Goal: Information Seeking & Learning: Learn about a topic

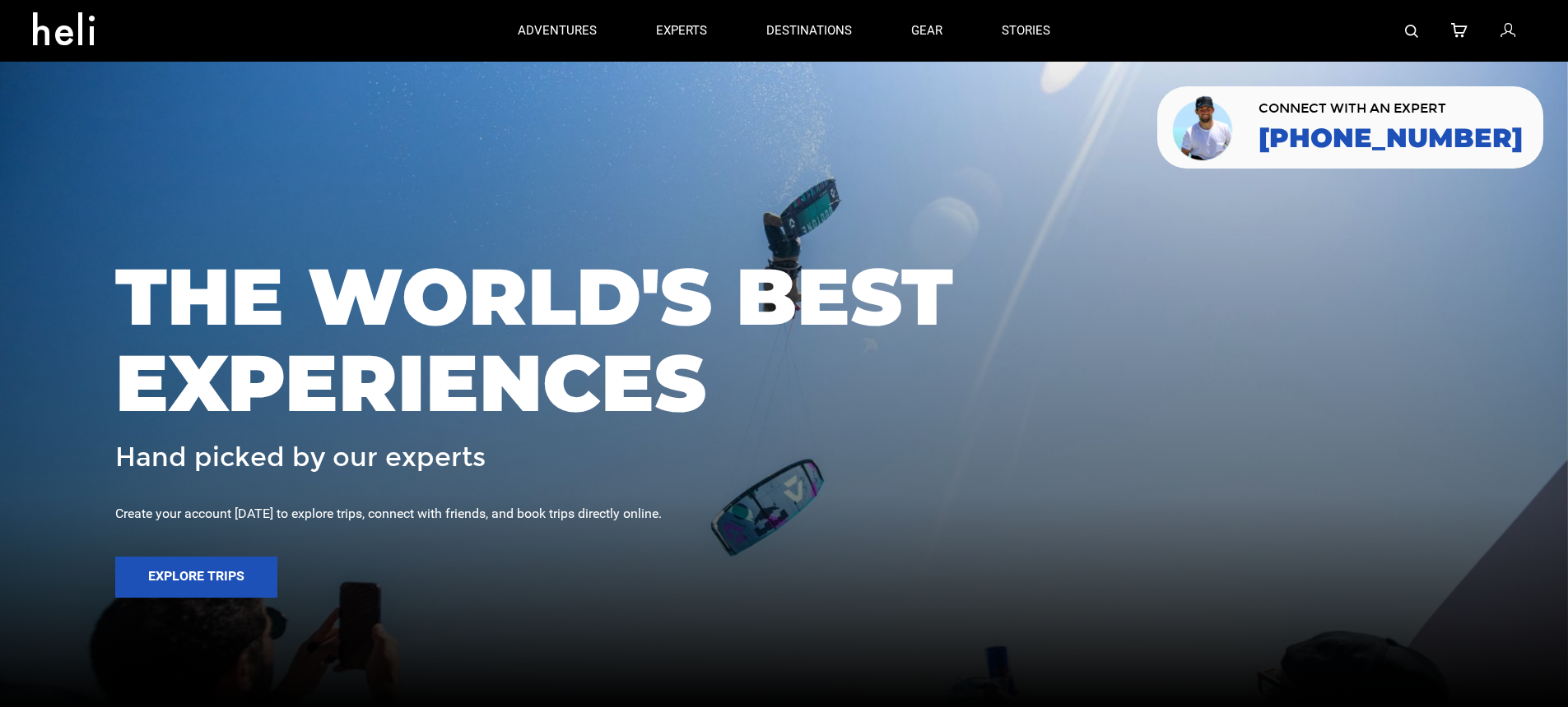
click at [1515, 27] on link at bounding box center [1509, 30] width 18 height 61
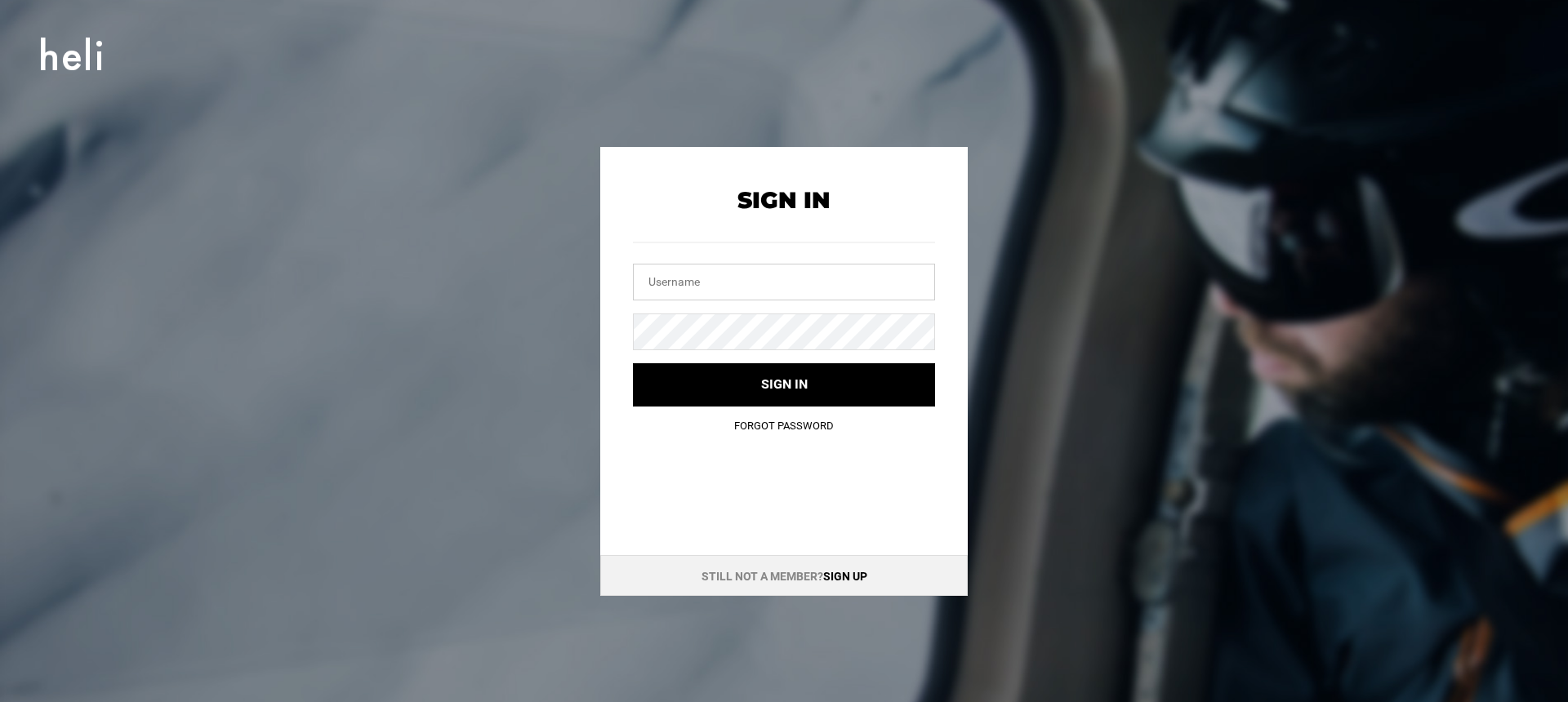
click at [839, 291] on input "text" at bounding box center [784, 281] width 302 height 37
type input "[EMAIL_ADDRESS][DOMAIN_NAME]"
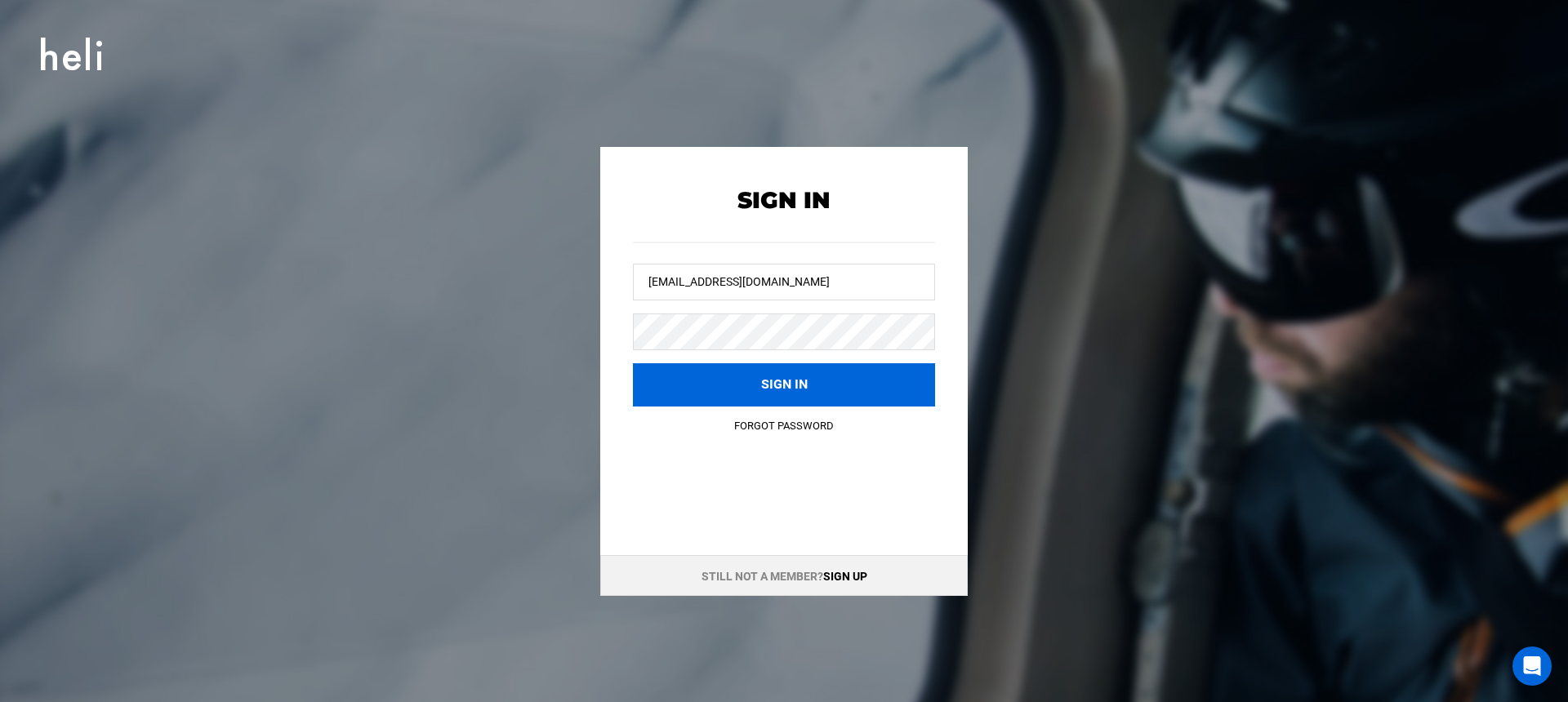
click at [730, 391] on button "Sign in" at bounding box center [784, 385] width 302 height 43
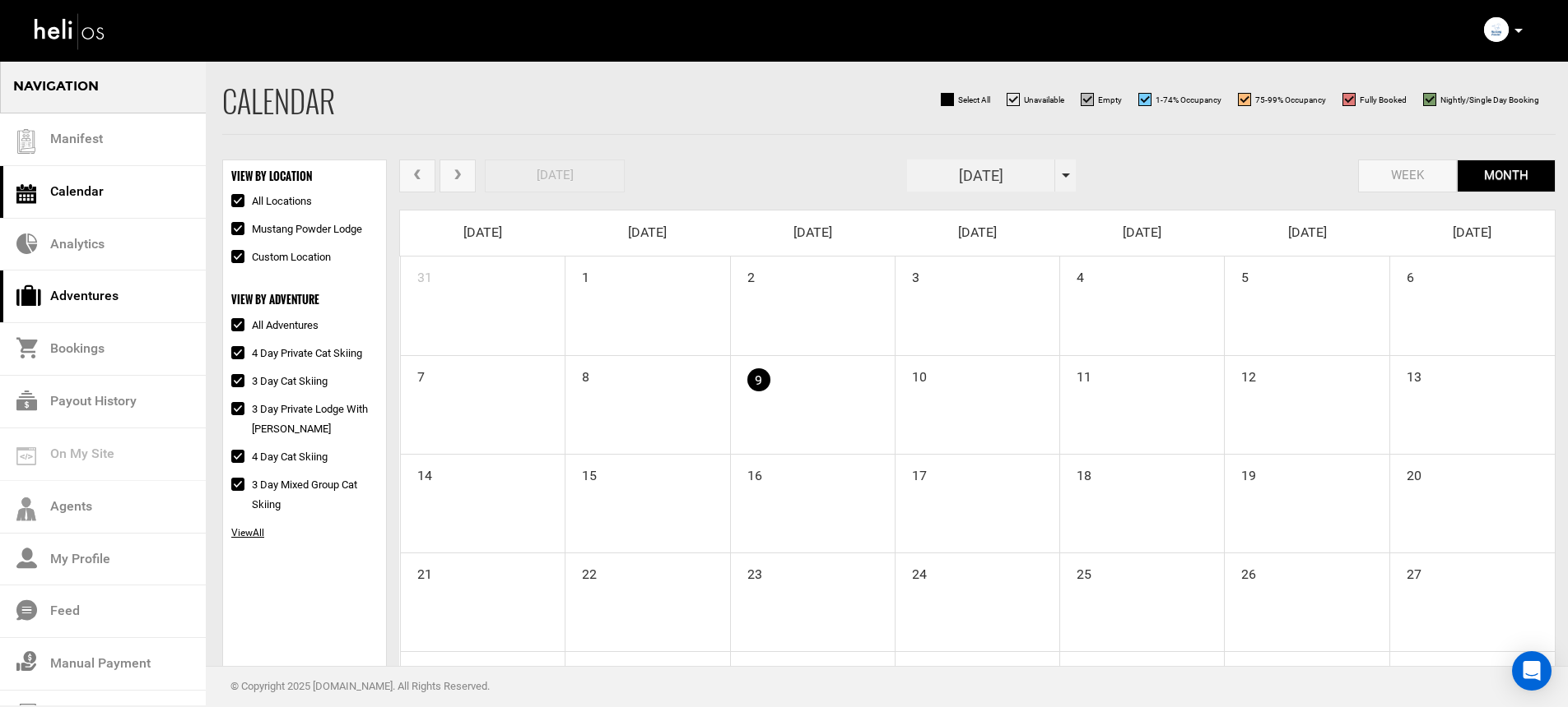
click at [119, 280] on link "Adventures" at bounding box center [103, 297] width 206 height 53
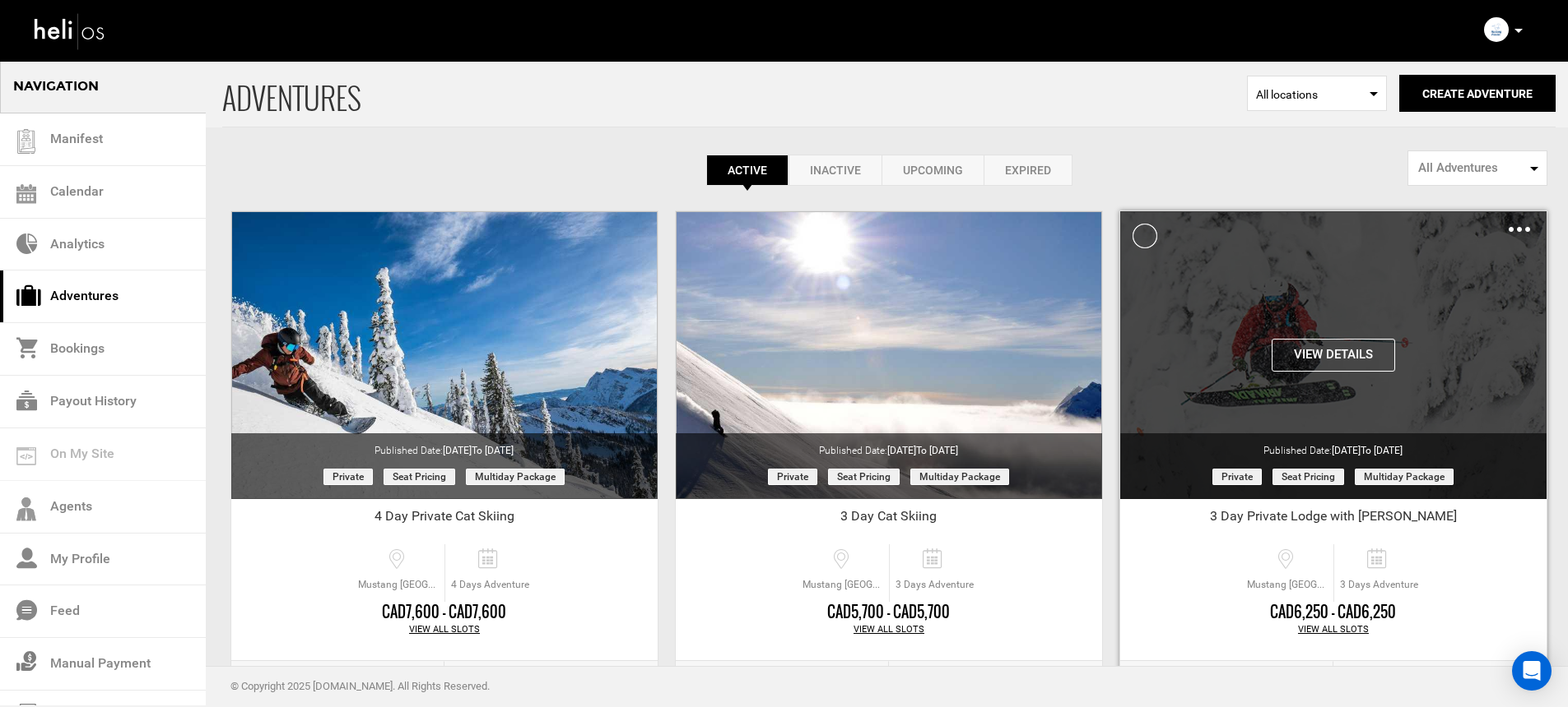
click at [1335, 355] on button "View Details" at bounding box center [1333, 355] width 124 height 33
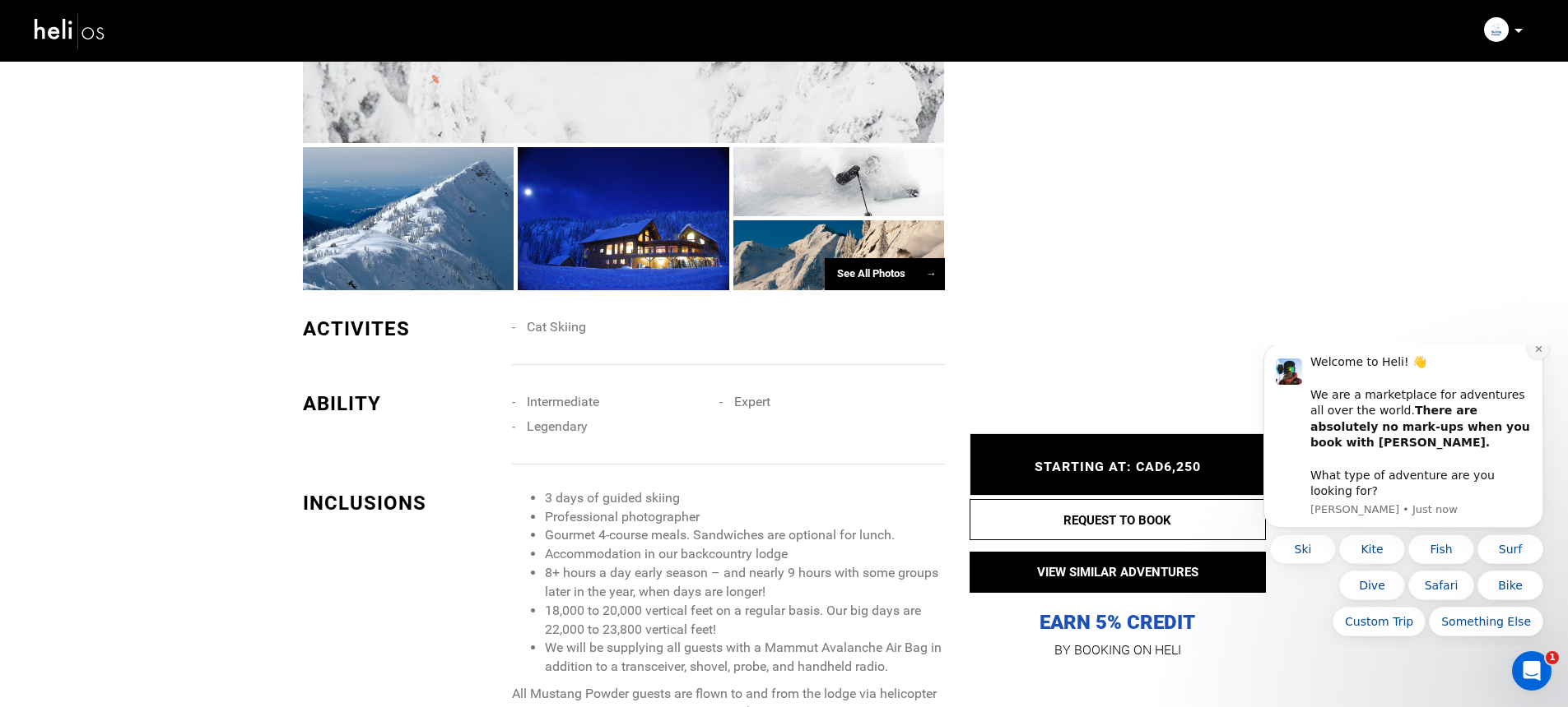
click at [1539, 354] on icon "Dismiss notification" at bounding box center [1539, 349] width 9 height 9
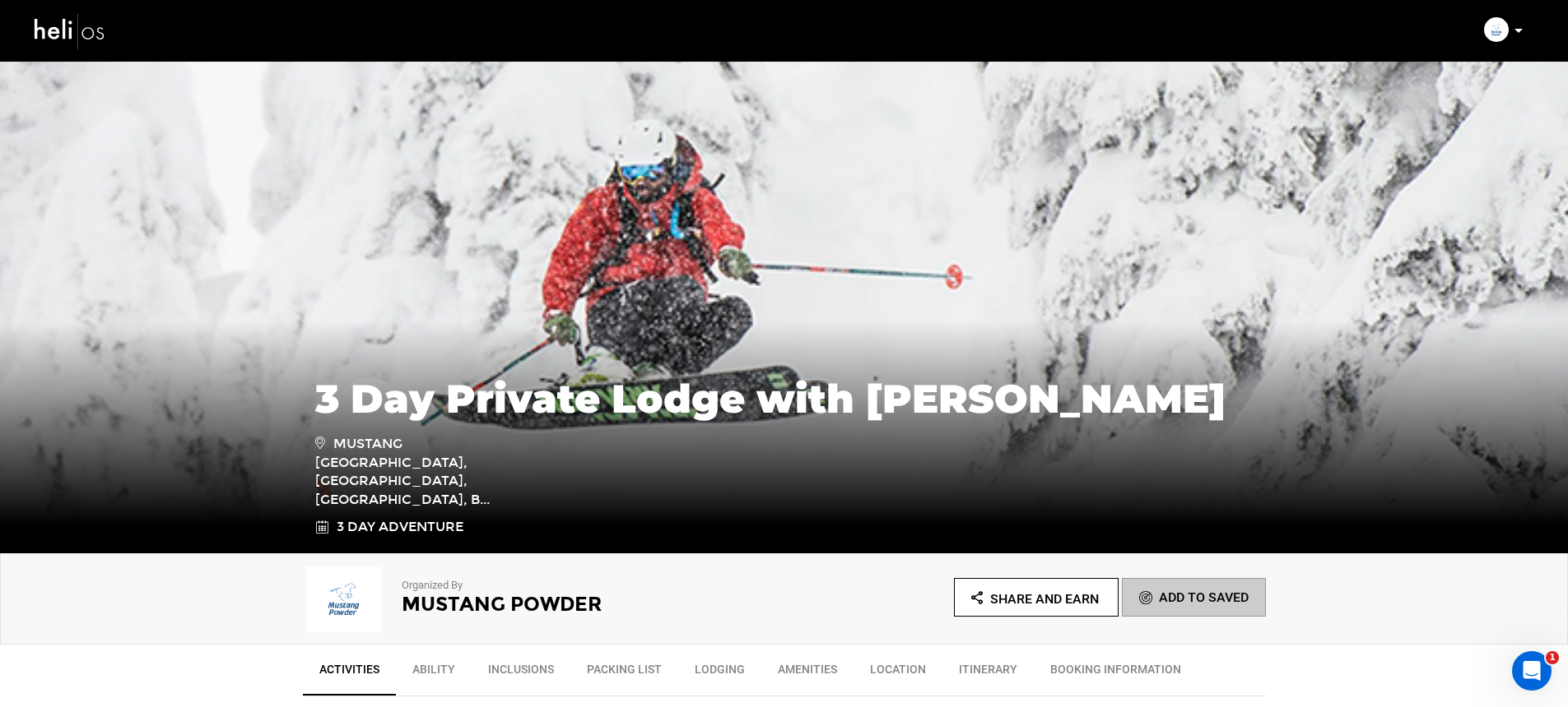
scroll to position [10, 0]
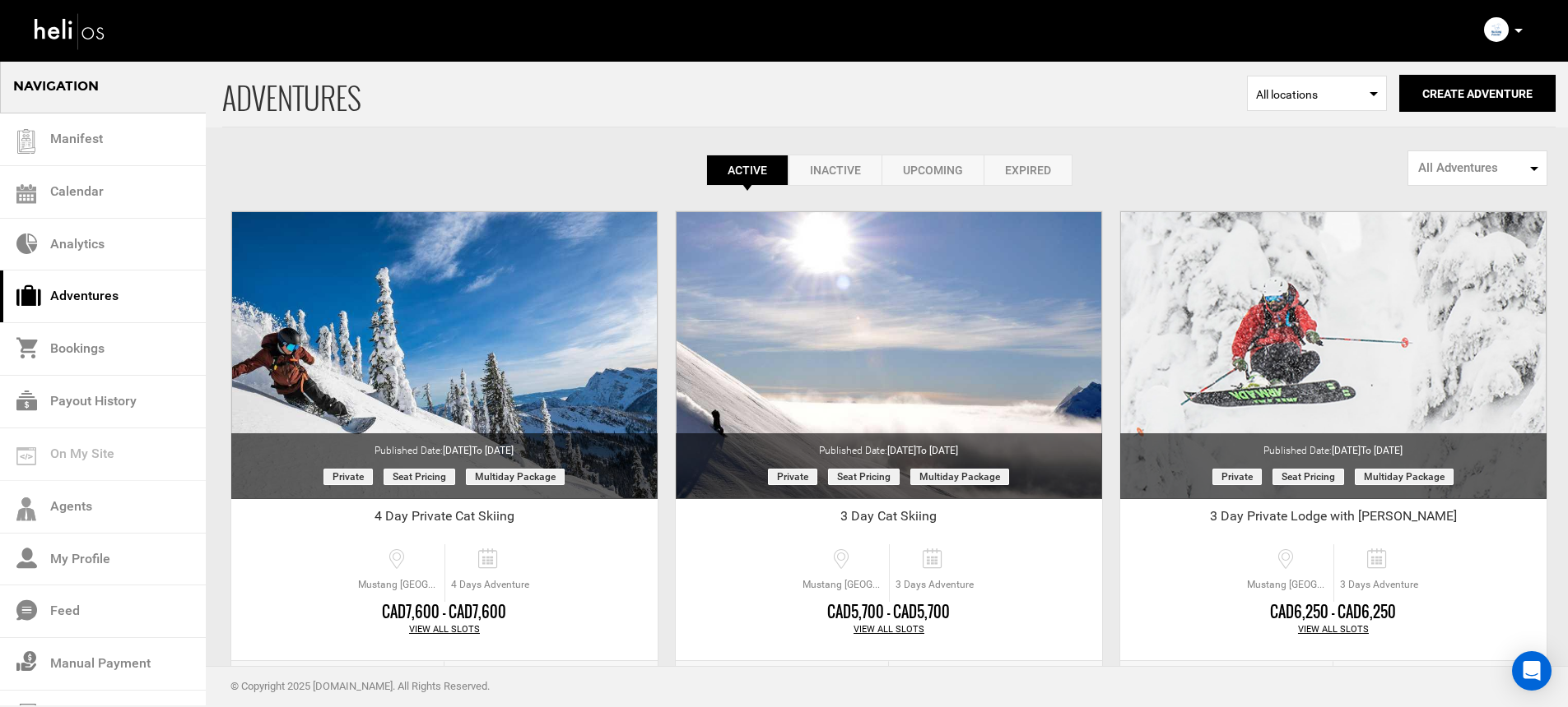
click at [1517, 36] on p at bounding box center [1518, 31] width 9 height 19
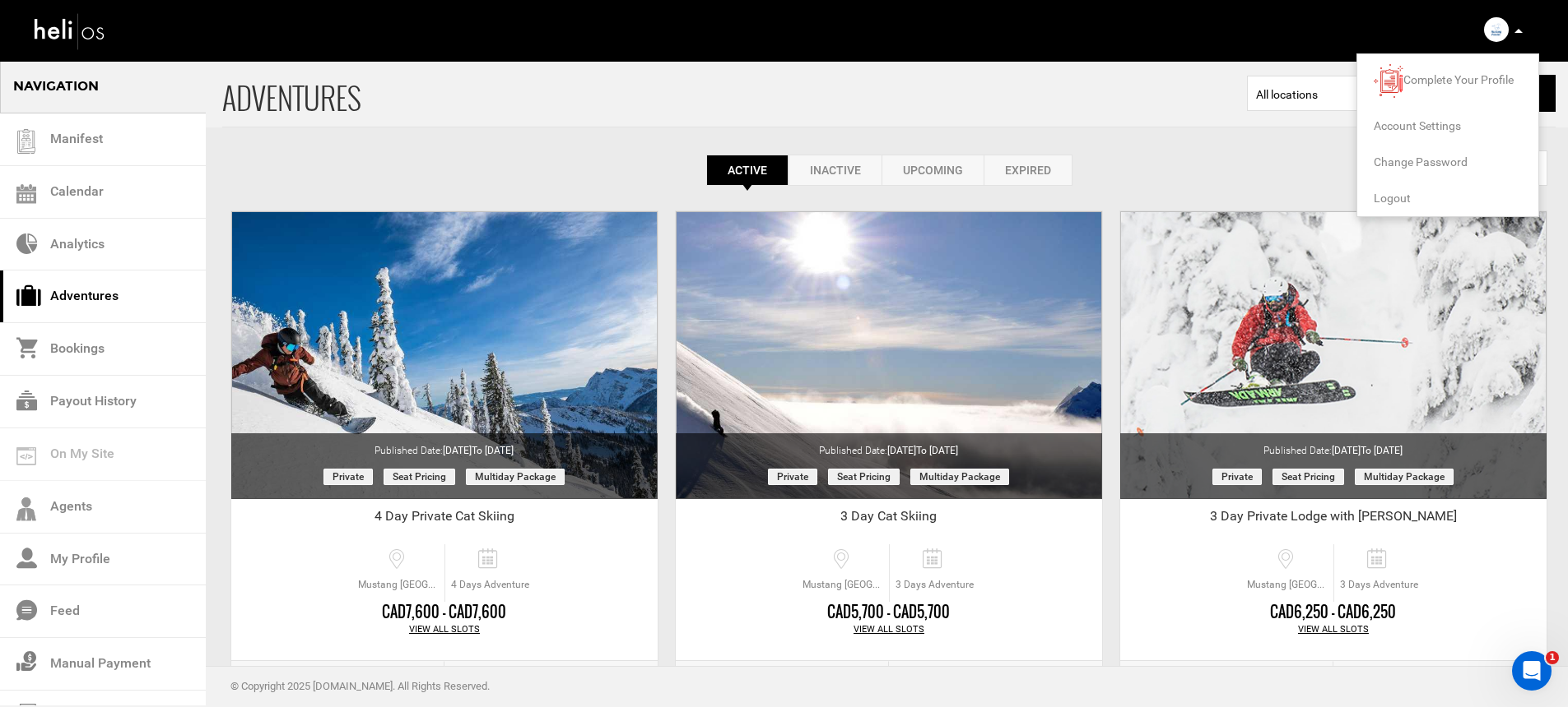
click at [1383, 192] on span "Logout" at bounding box center [1391, 198] width 37 height 13
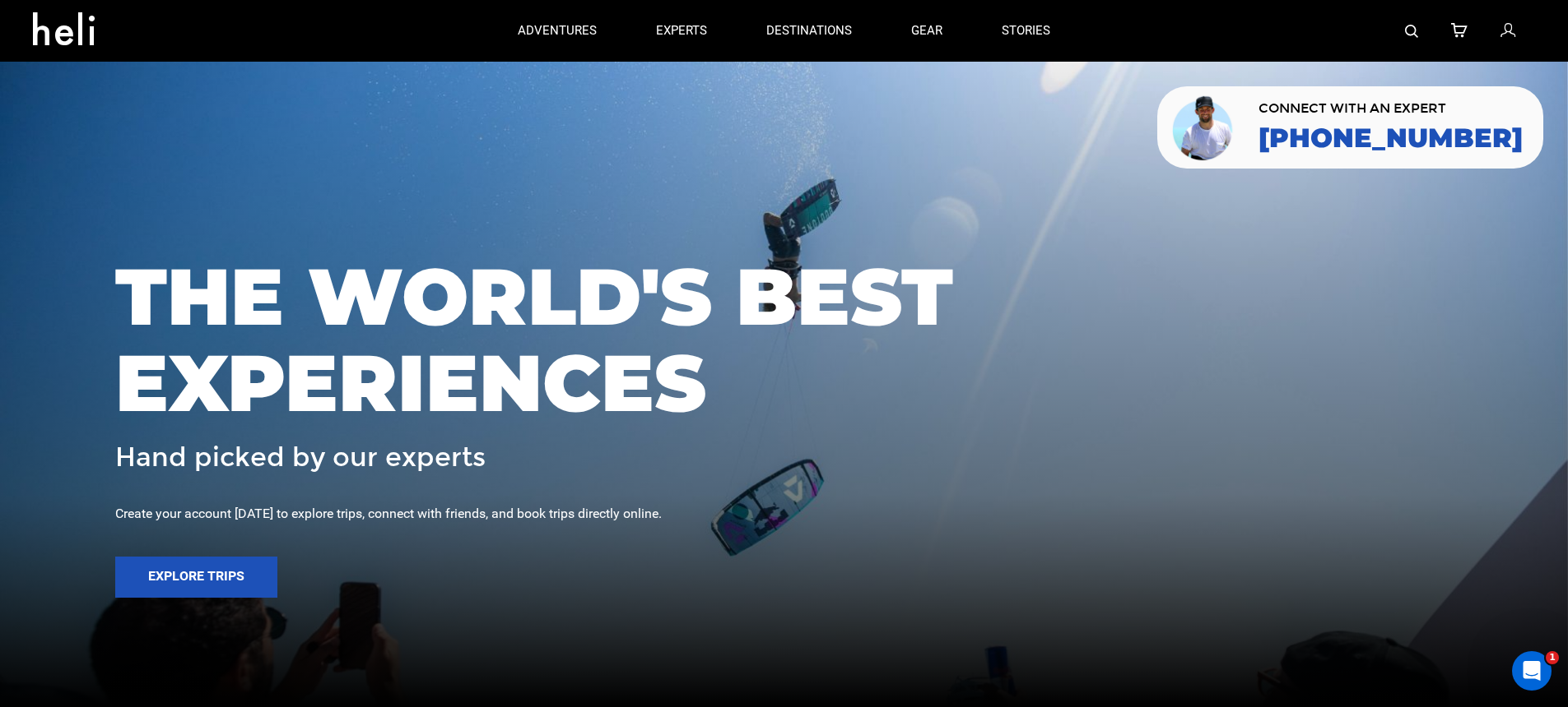
click at [1416, 33] on img at bounding box center [1411, 31] width 13 height 13
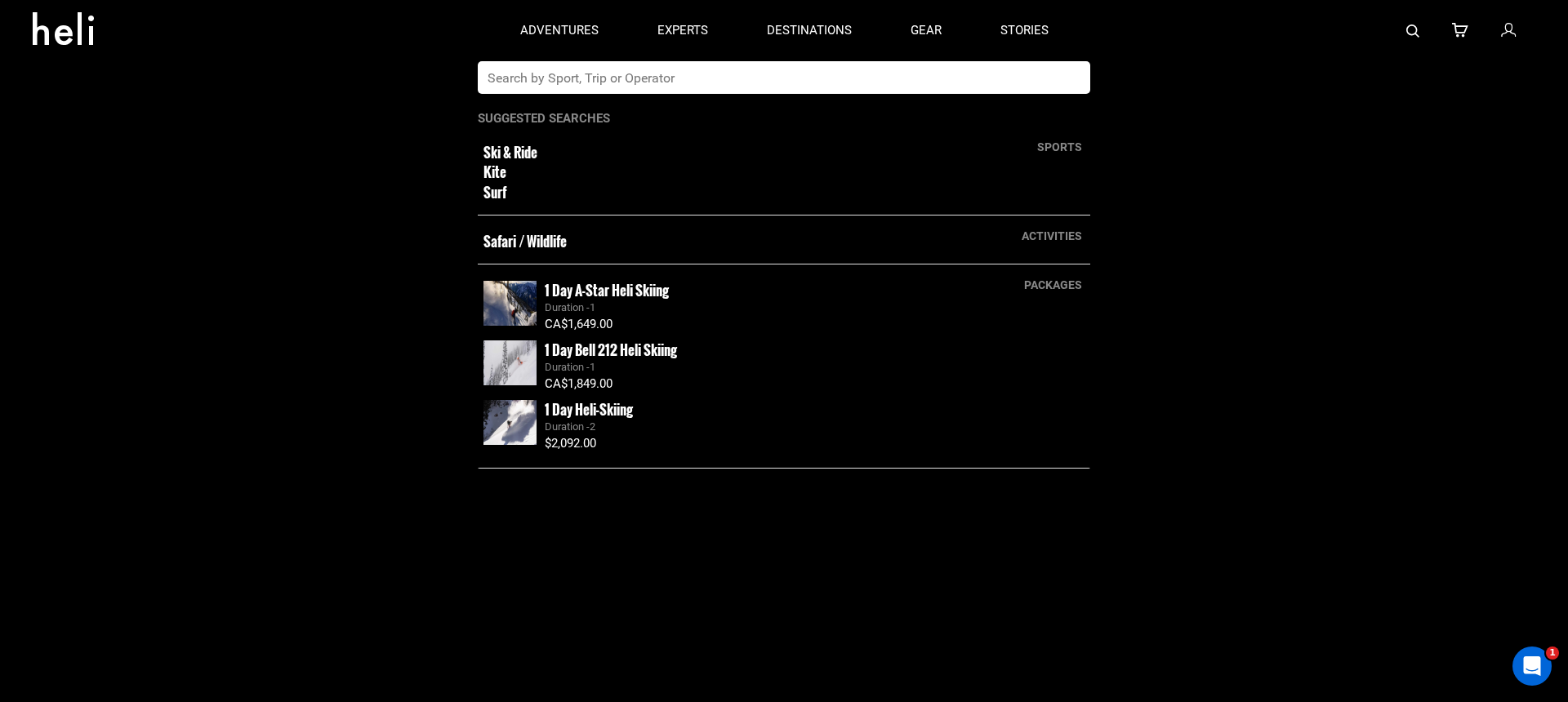
click at [809, 80] on input "text" at bounding box center [768, 77] width 579 height 33
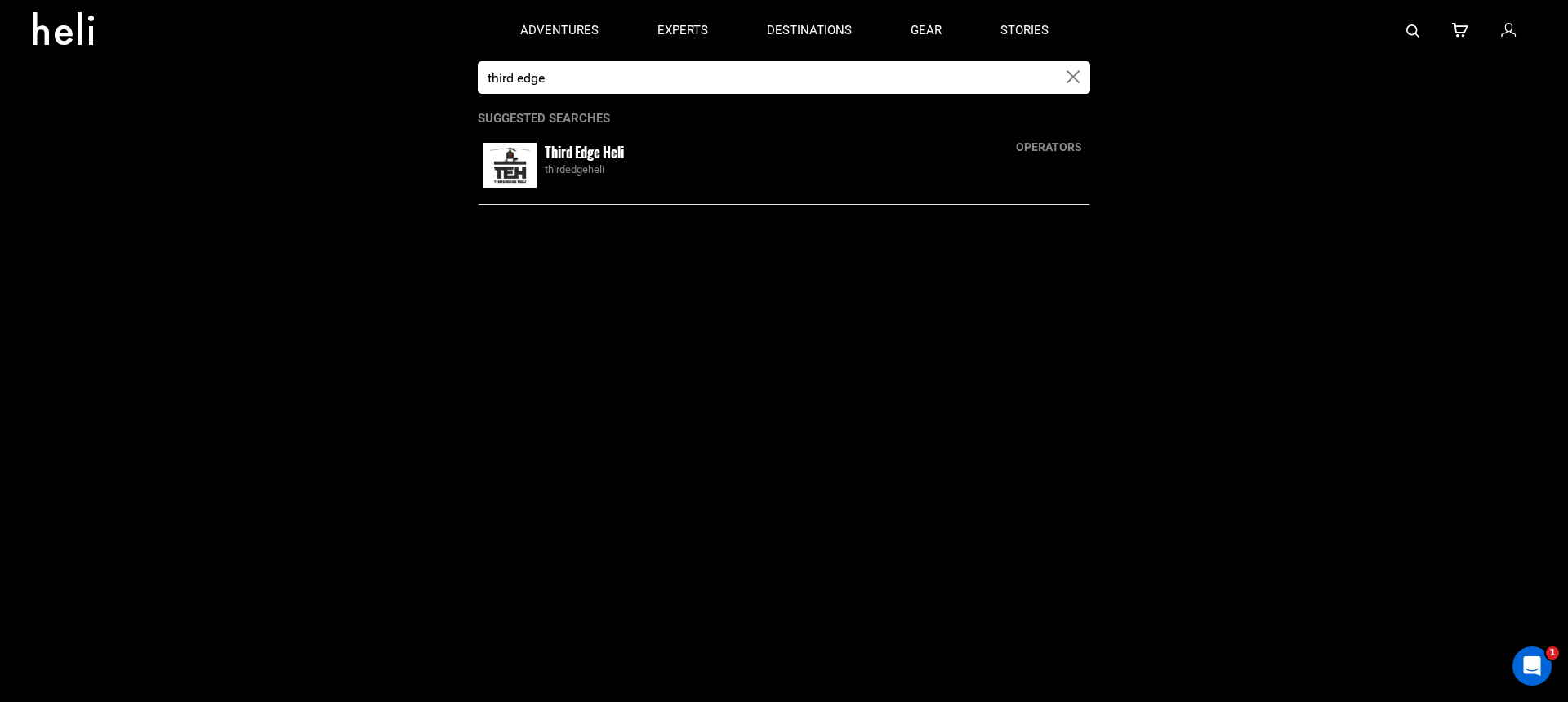
type input "third edge"
click at [781, 156] on div "Third Edge Heli thirdedgeheli" at bounding box center [814, 159] width 540 height 35
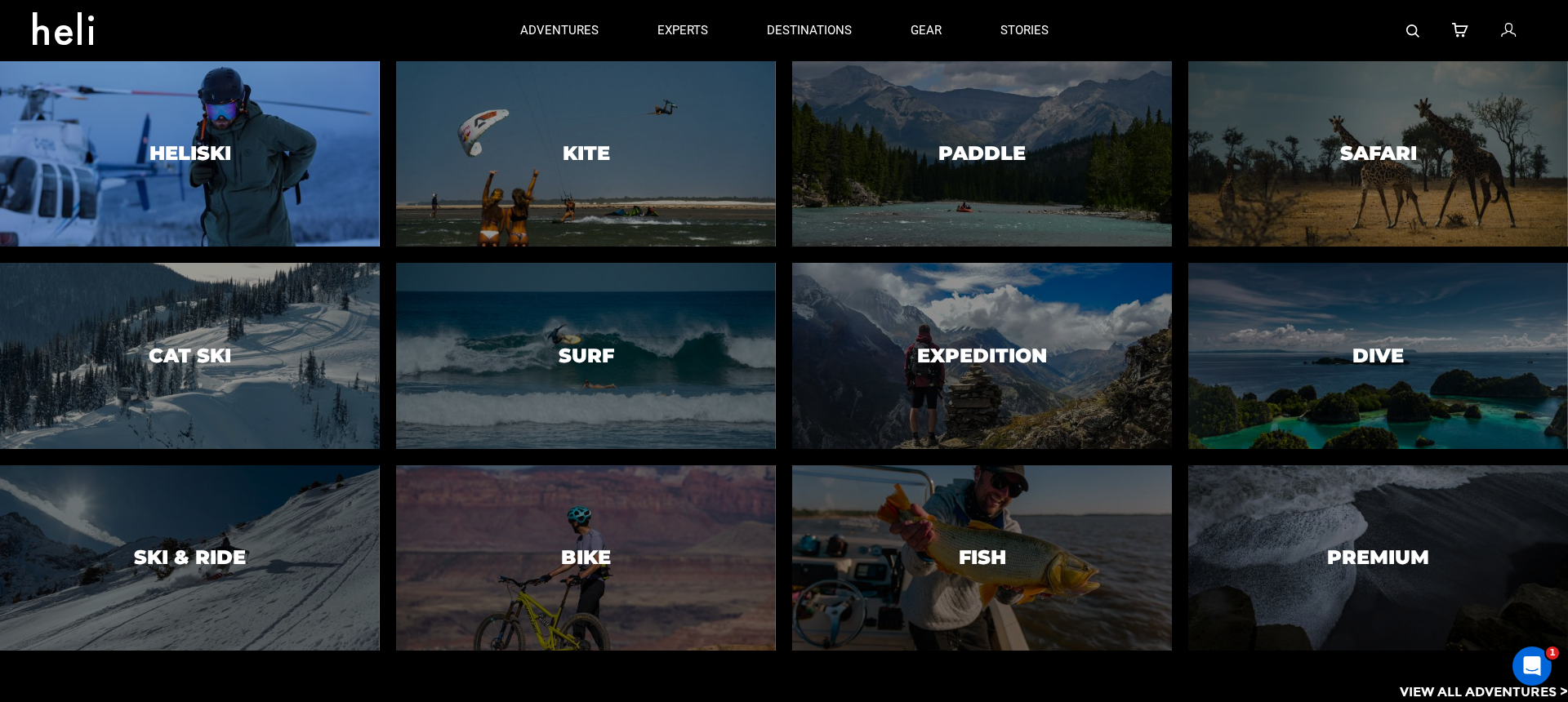
click at [254, 203] on div at bounding box center [189, 155] width 387 height 189
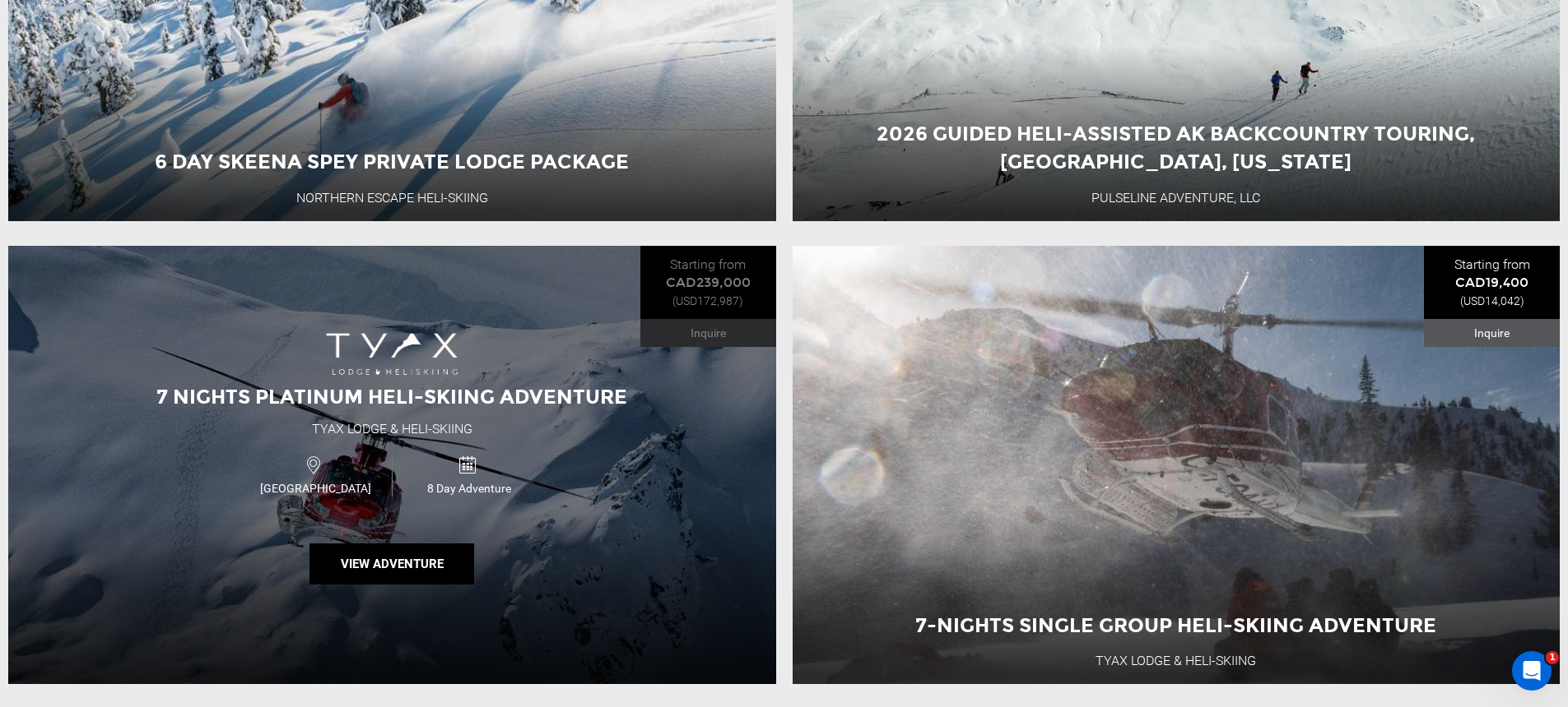
scroll to position [1452, 0]
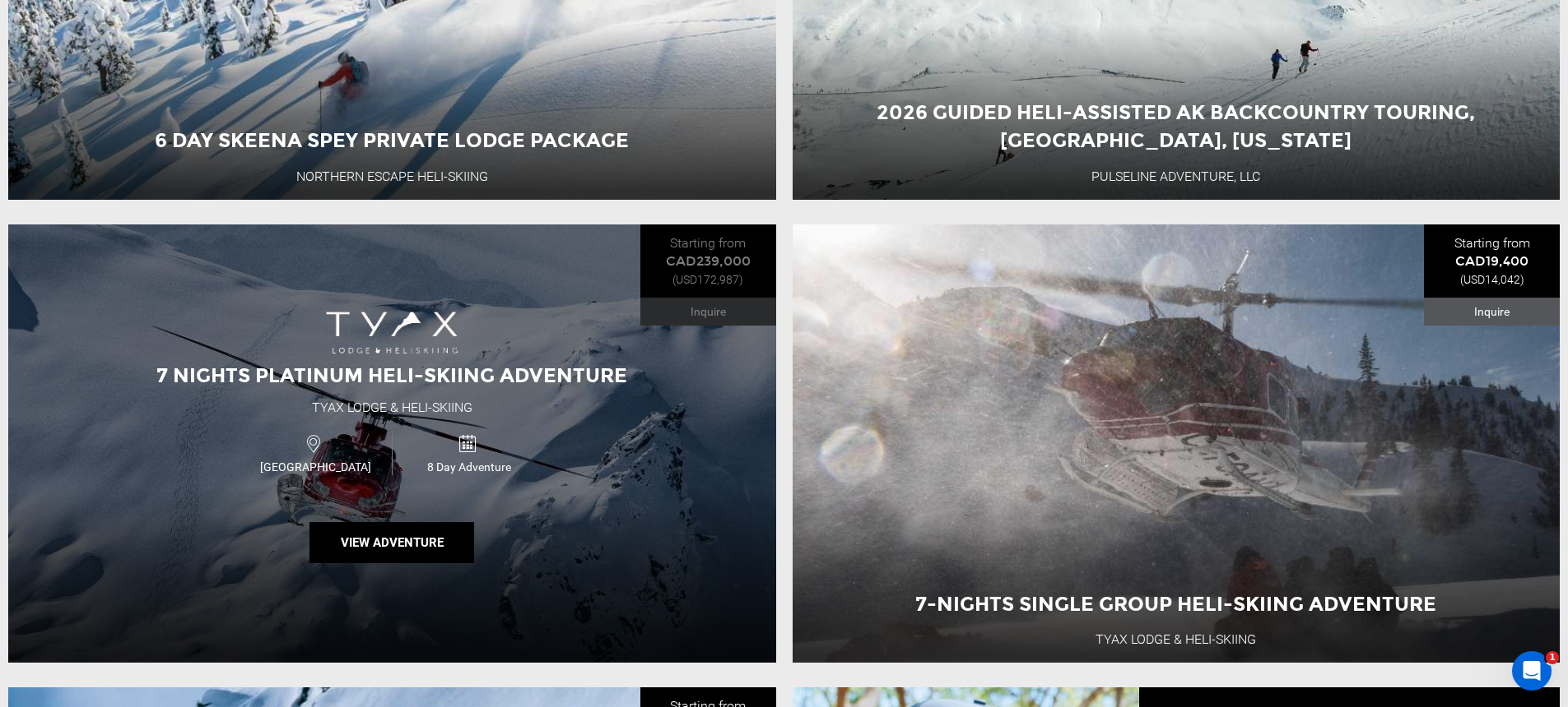
click at [608, 360] on div "7 Nights Platinum Heli-Skiing Adventure Tyax Lodge & Heli-Skiing Canada 8 Day A…" at bounding box center [392, 444] width 768 height 438
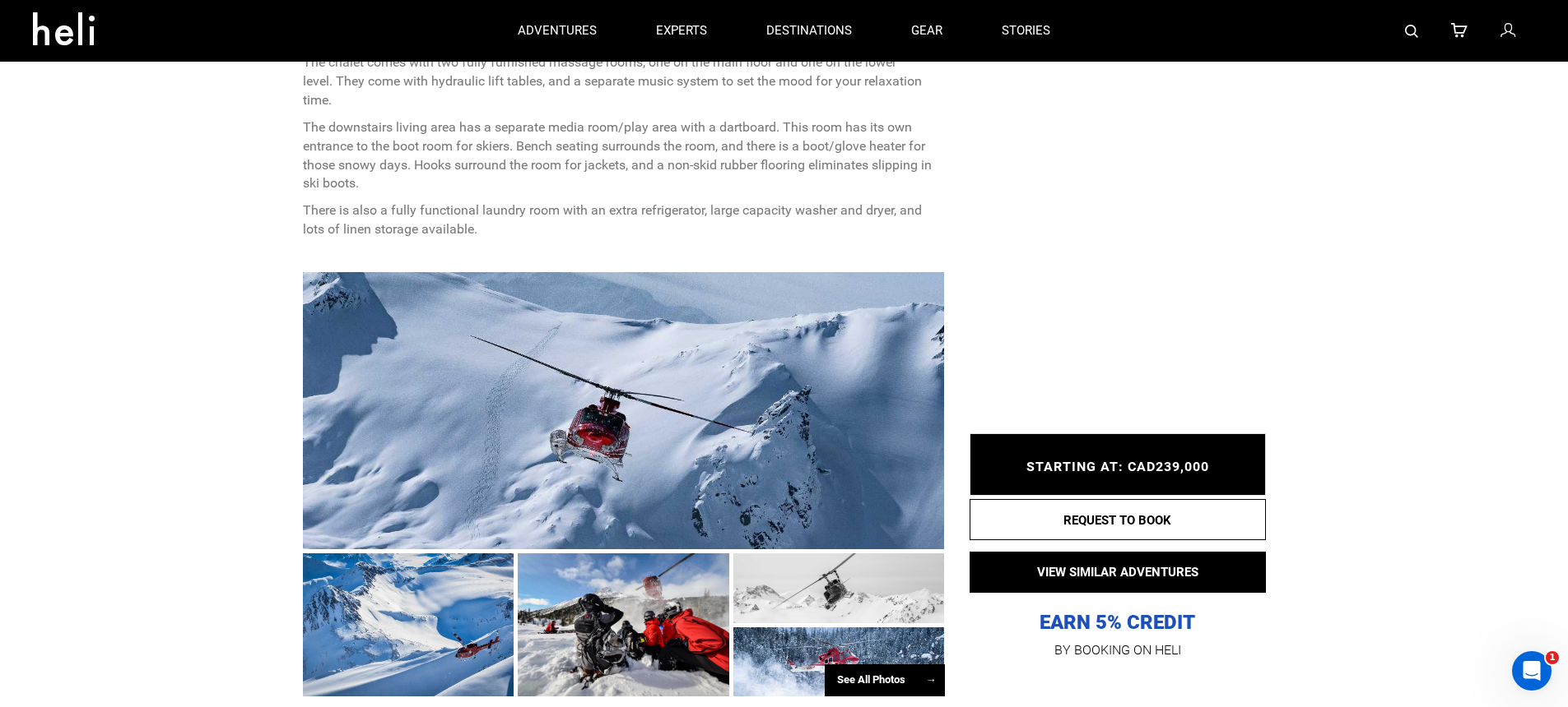
scroll to position [1457, 0]
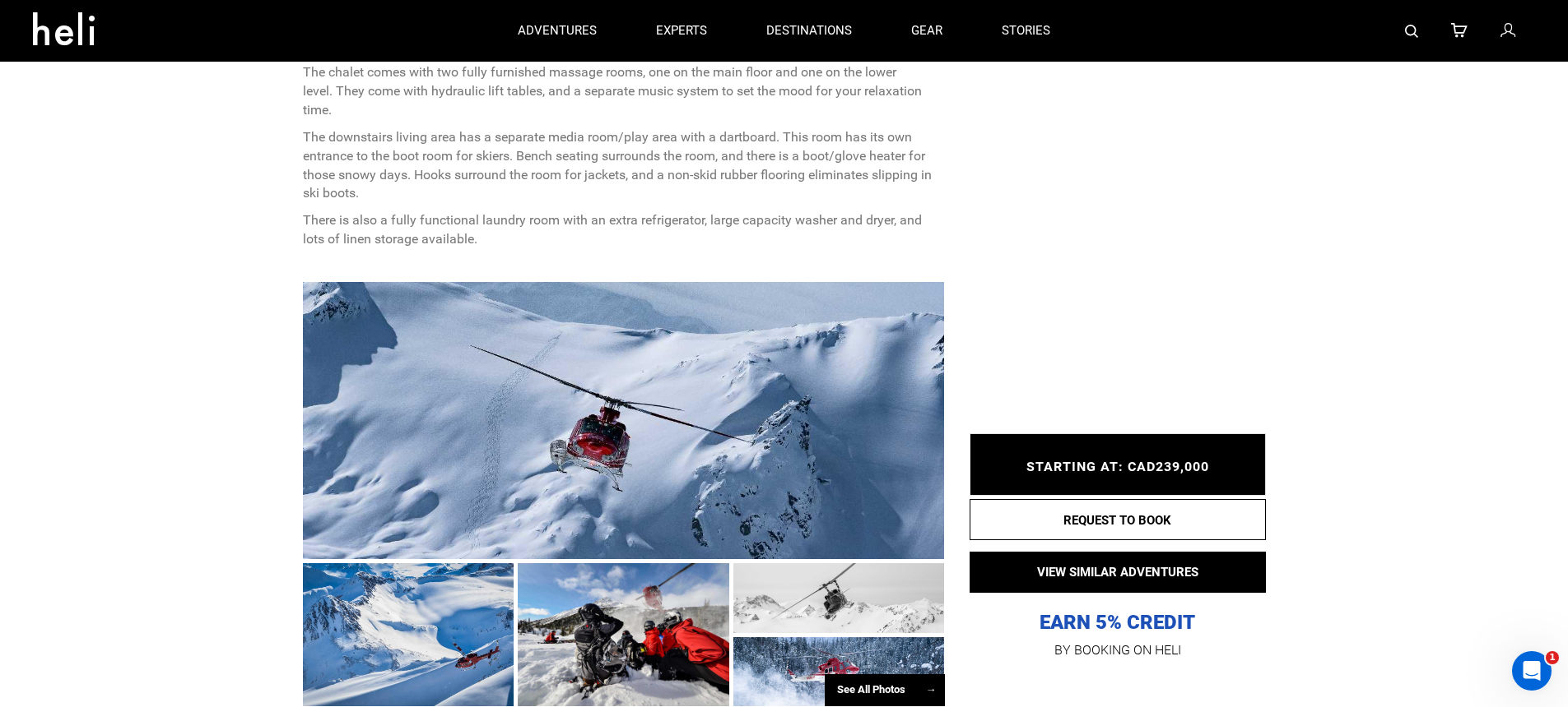
click at [608, 376] on div at bounding box center [624, 421] width 642 height 278
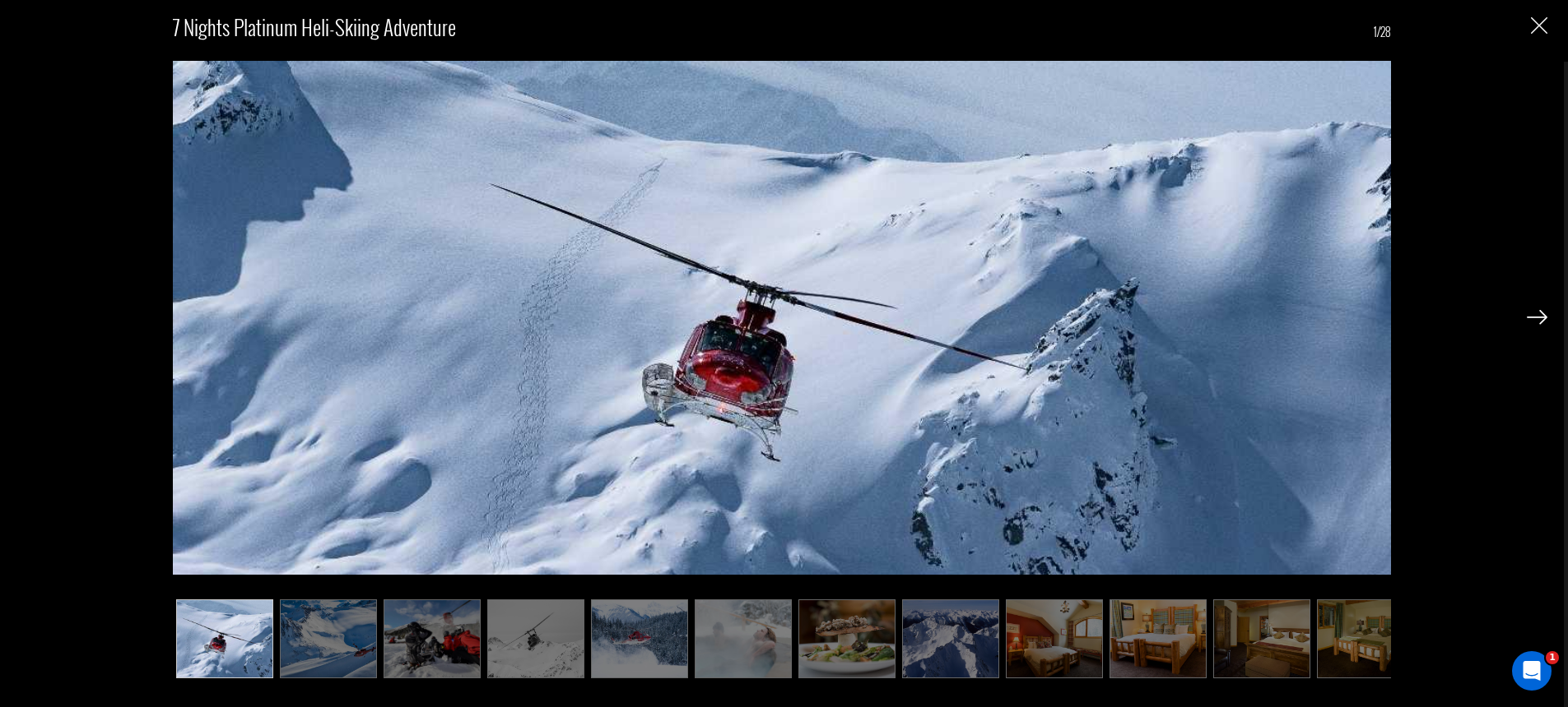
click at [1533, 313] on img at bounding box center [1537, 318] width 21 height 15
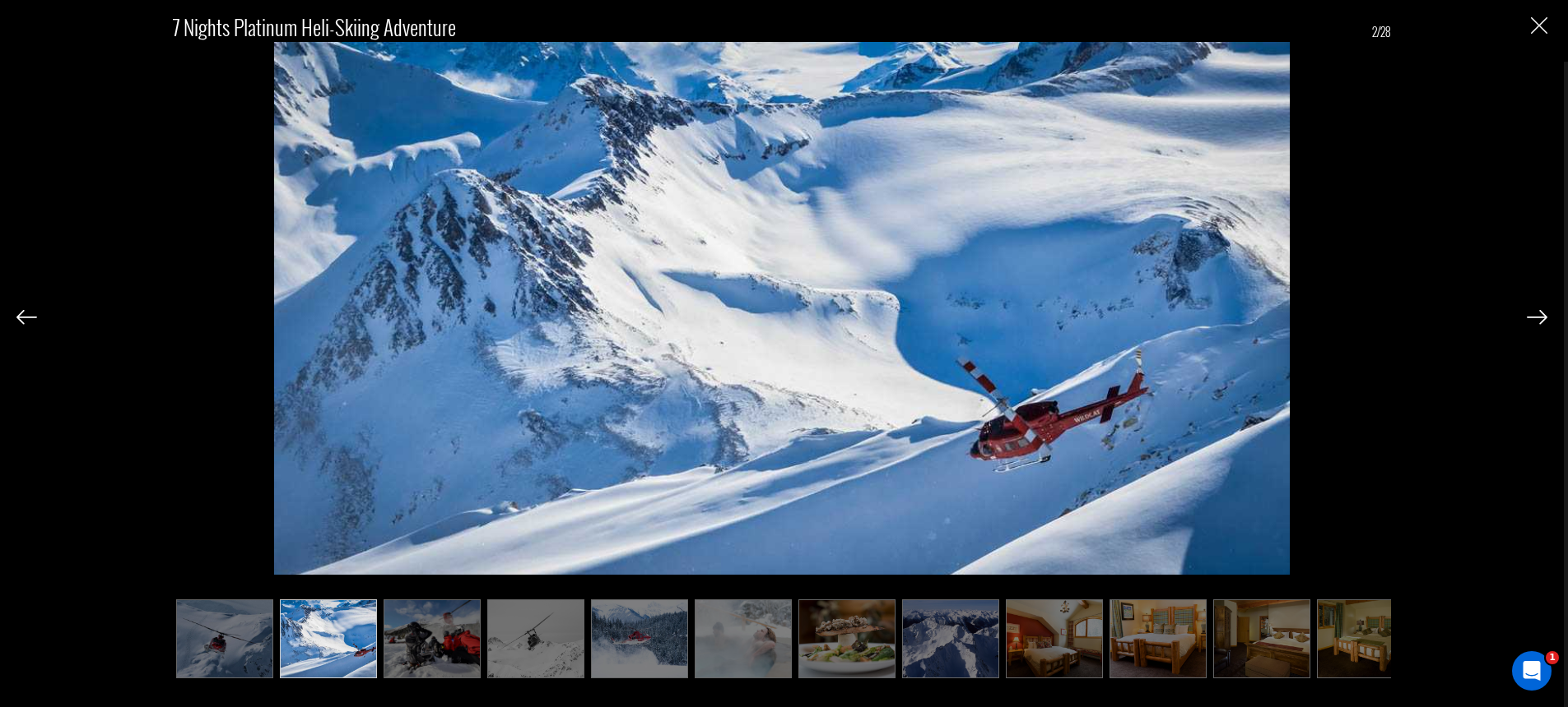
click at [1533, 313] on img at bounding box center [1537, 318] width 21 height 15
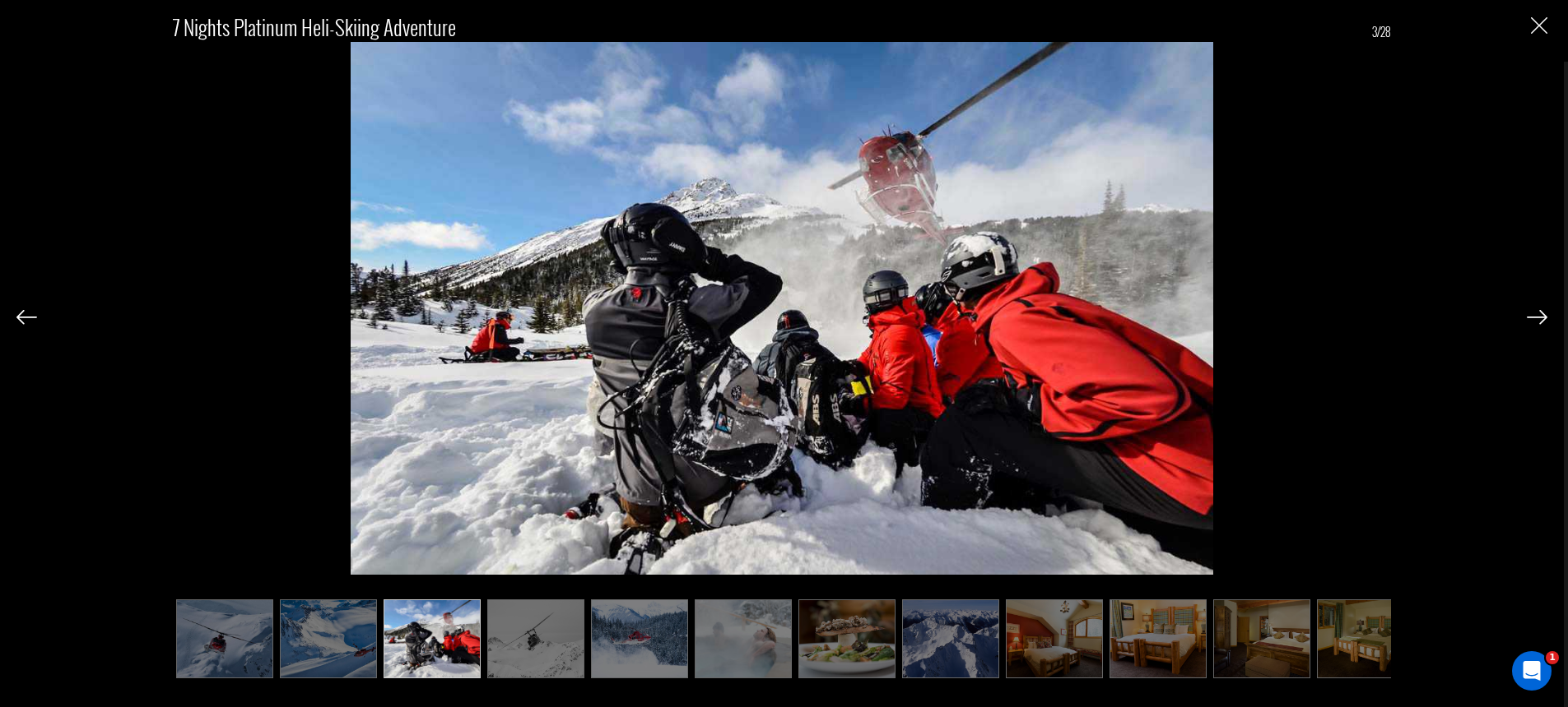
click at [1533, 313] on img at bounding box center [1537, 318] width 21 height 15
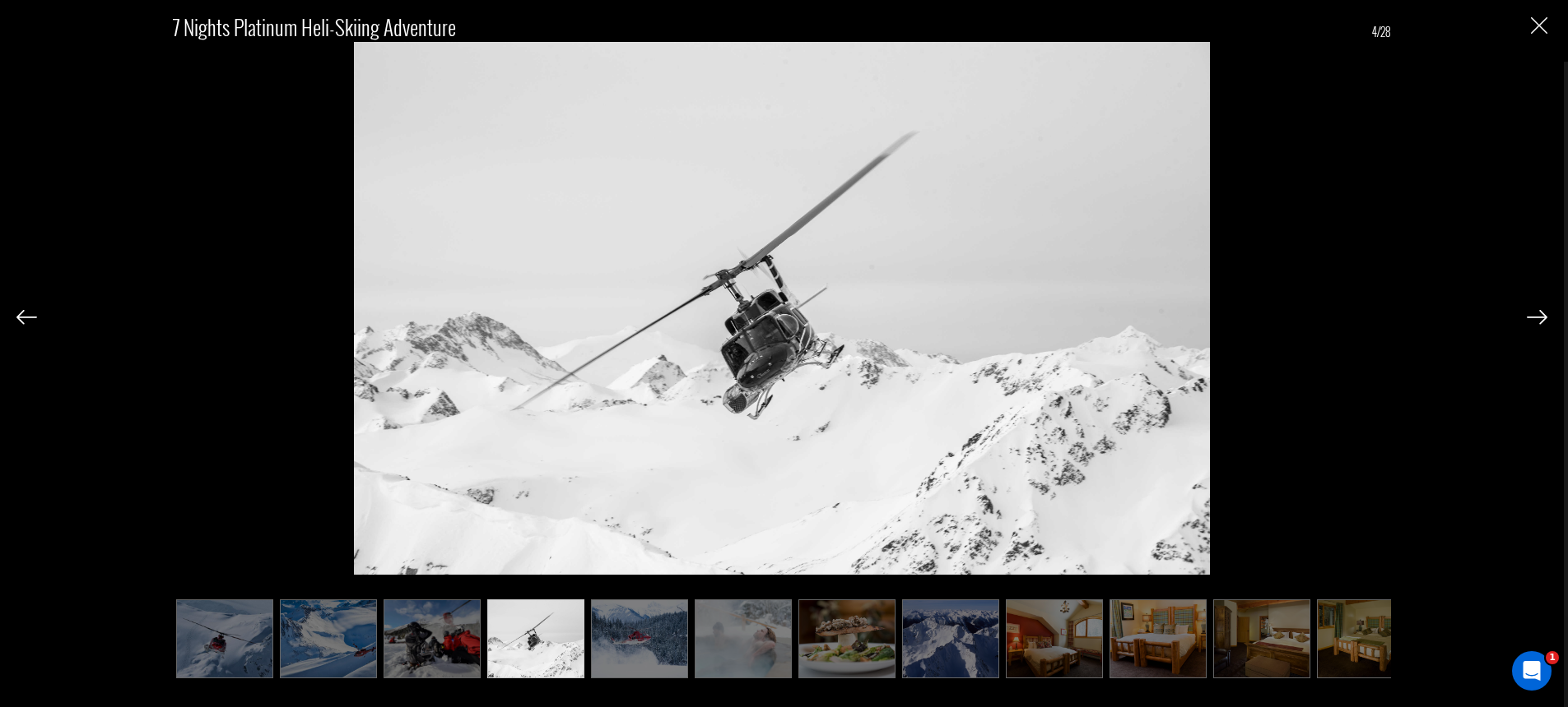
click at [1533, 313] on img at bounding box center [1537, 318] width 21 height 15
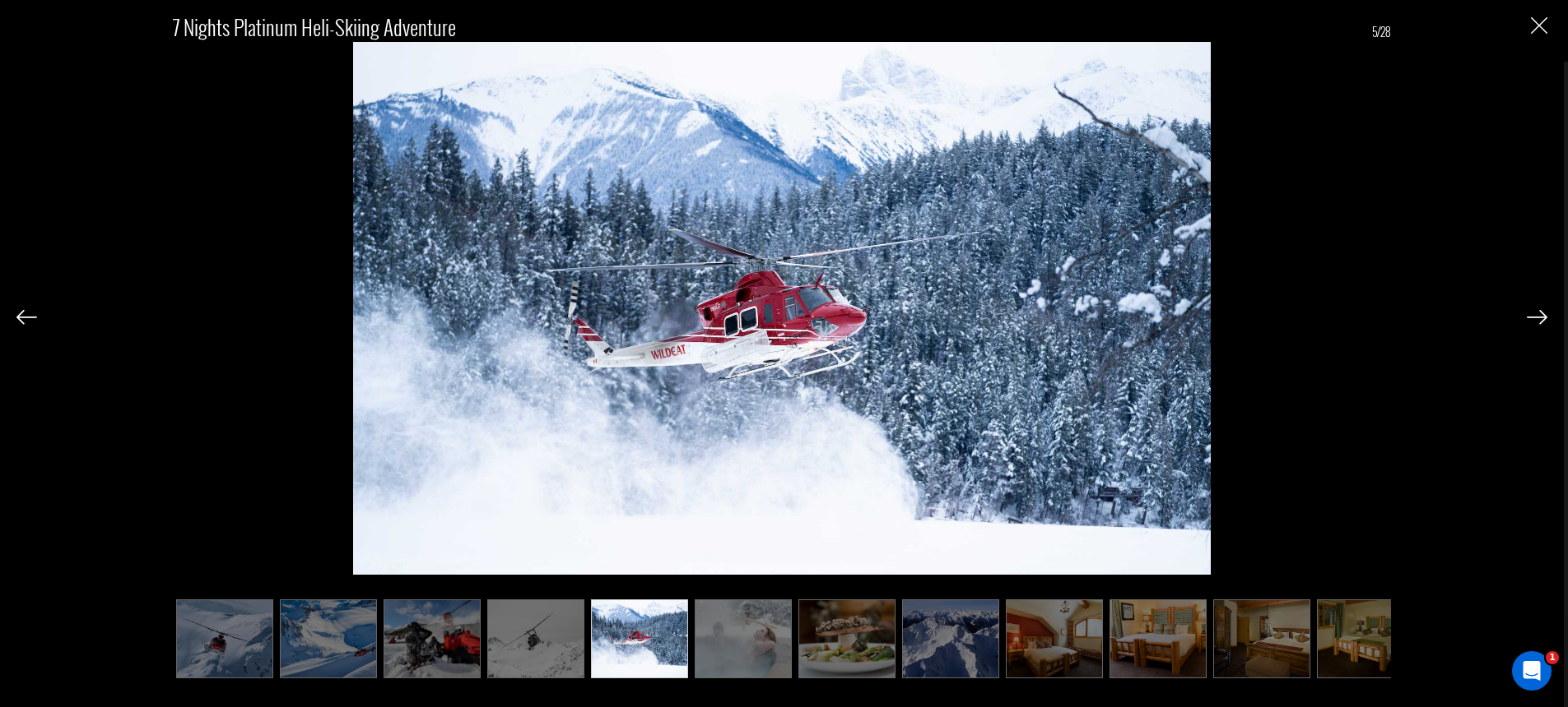
click at [1533, 313] on img at bounding box center [1537, 318] width 21 height 15
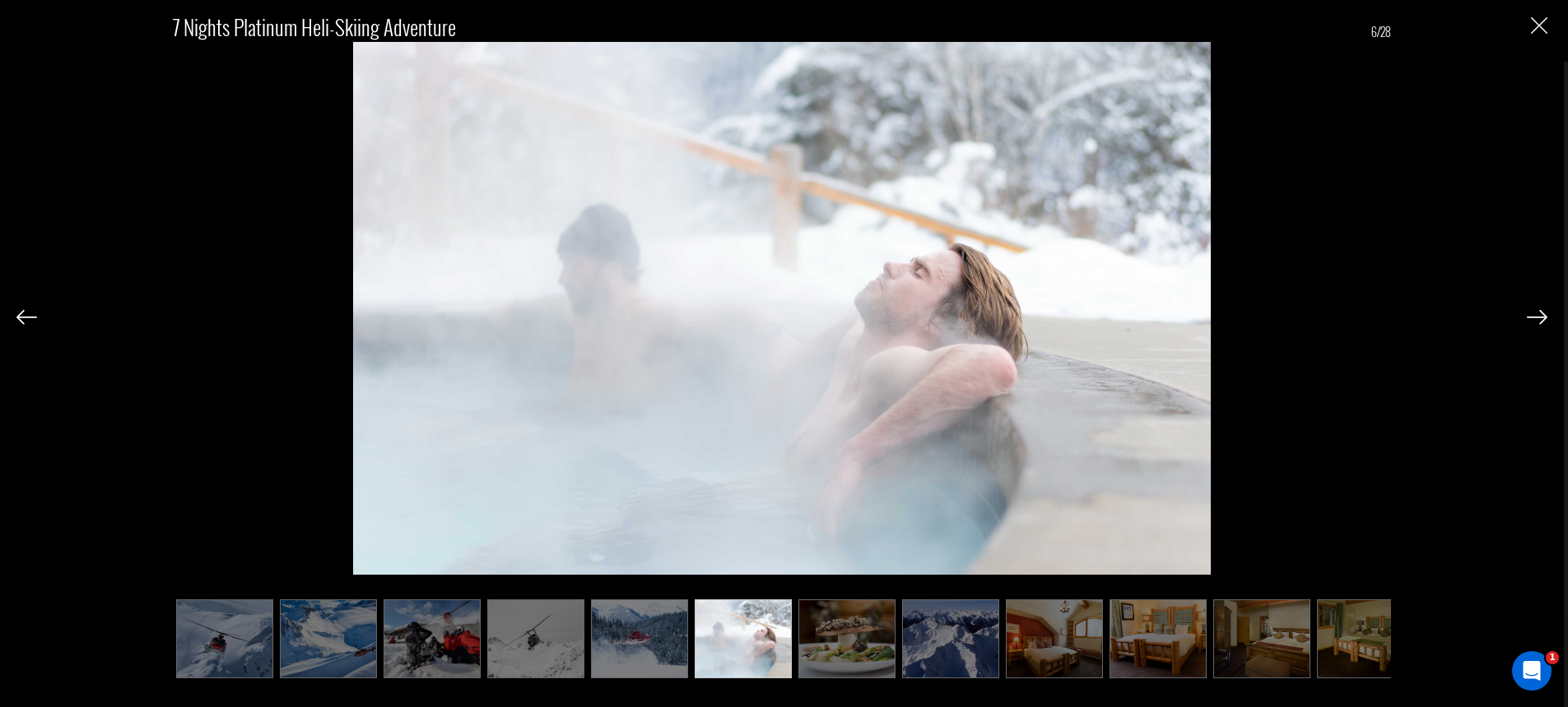
click at [1533, 313] on img at bounding box center [1537, 318] width 21 height 15
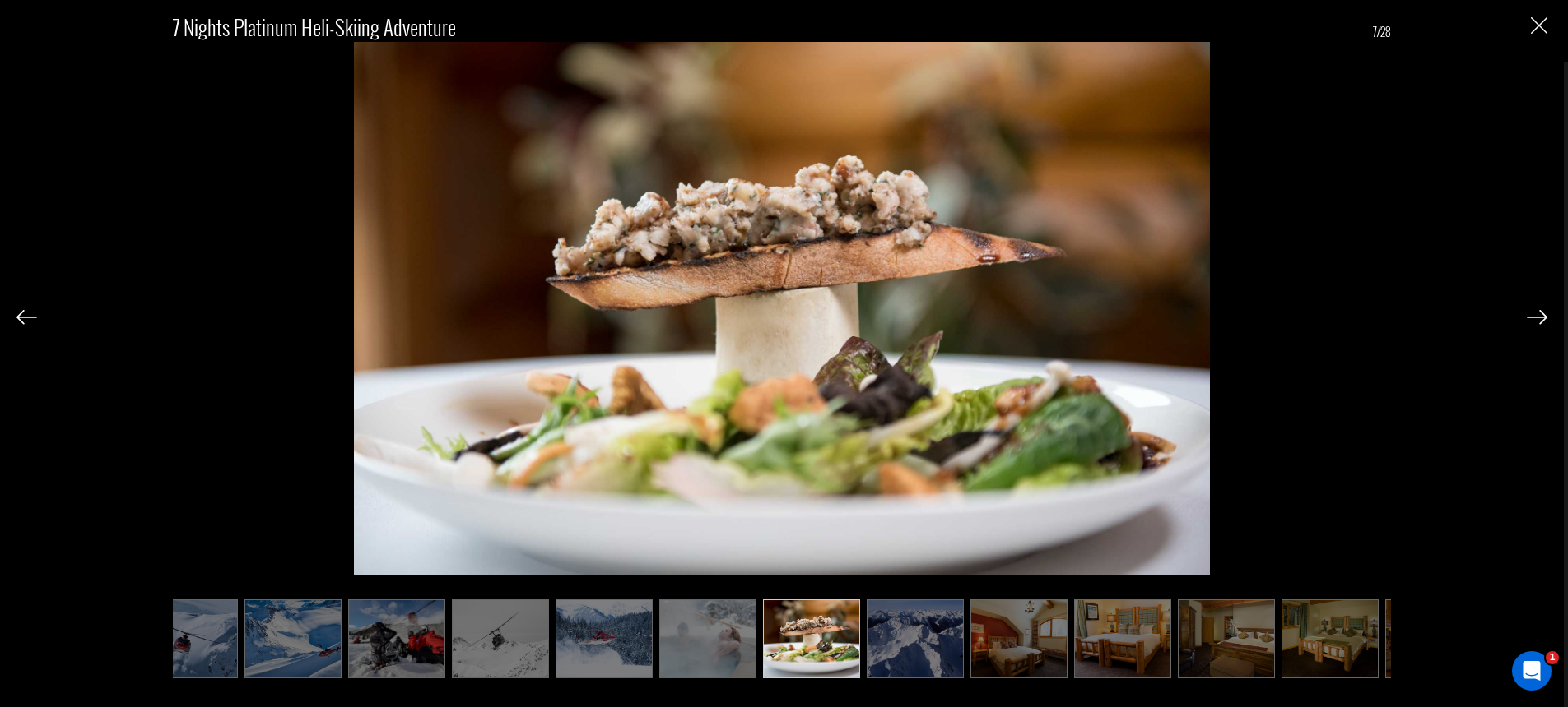
click at [1533, 313] on img at bounding box center [1537, 318] width 21 height 15
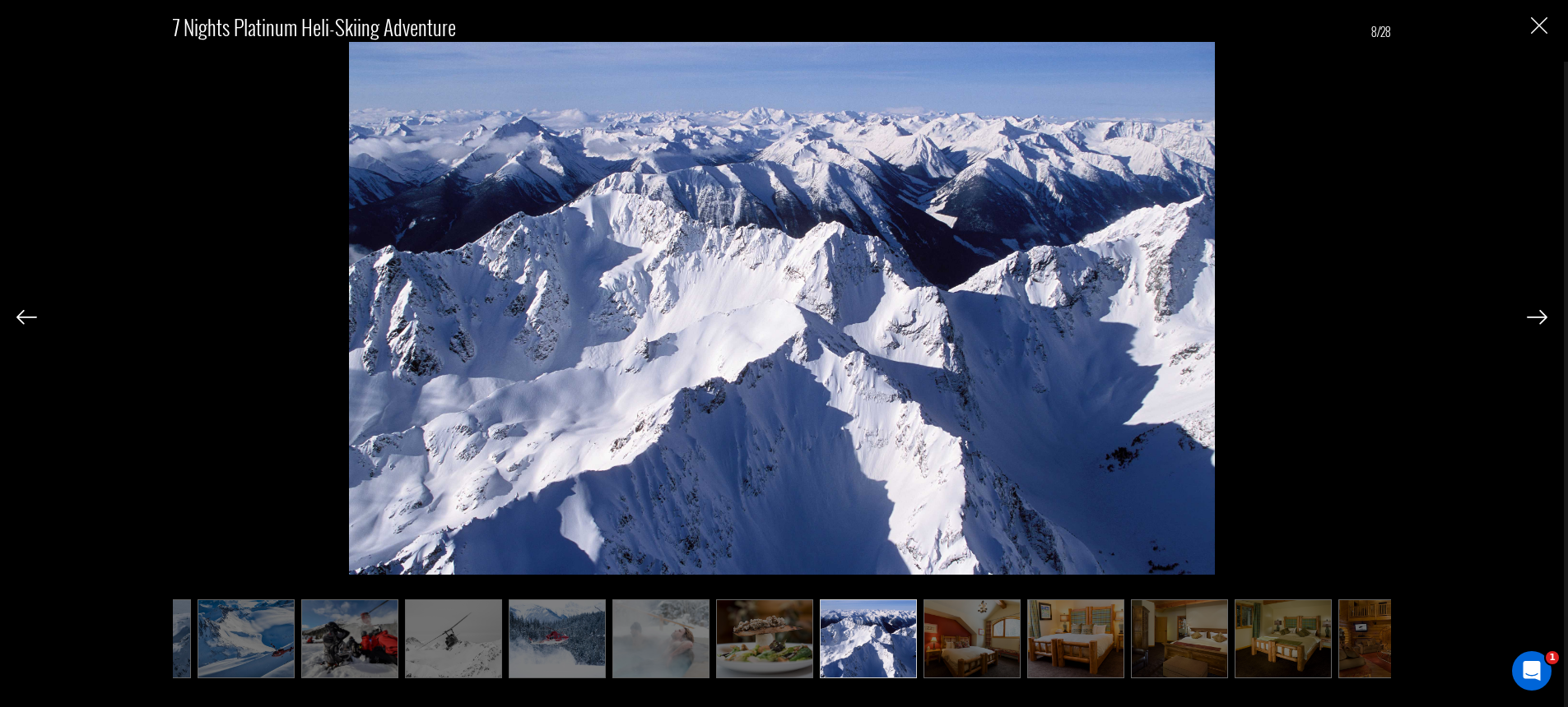
click at [1533, 313] on img at bounding box center [1537, 318] width 21 height 15
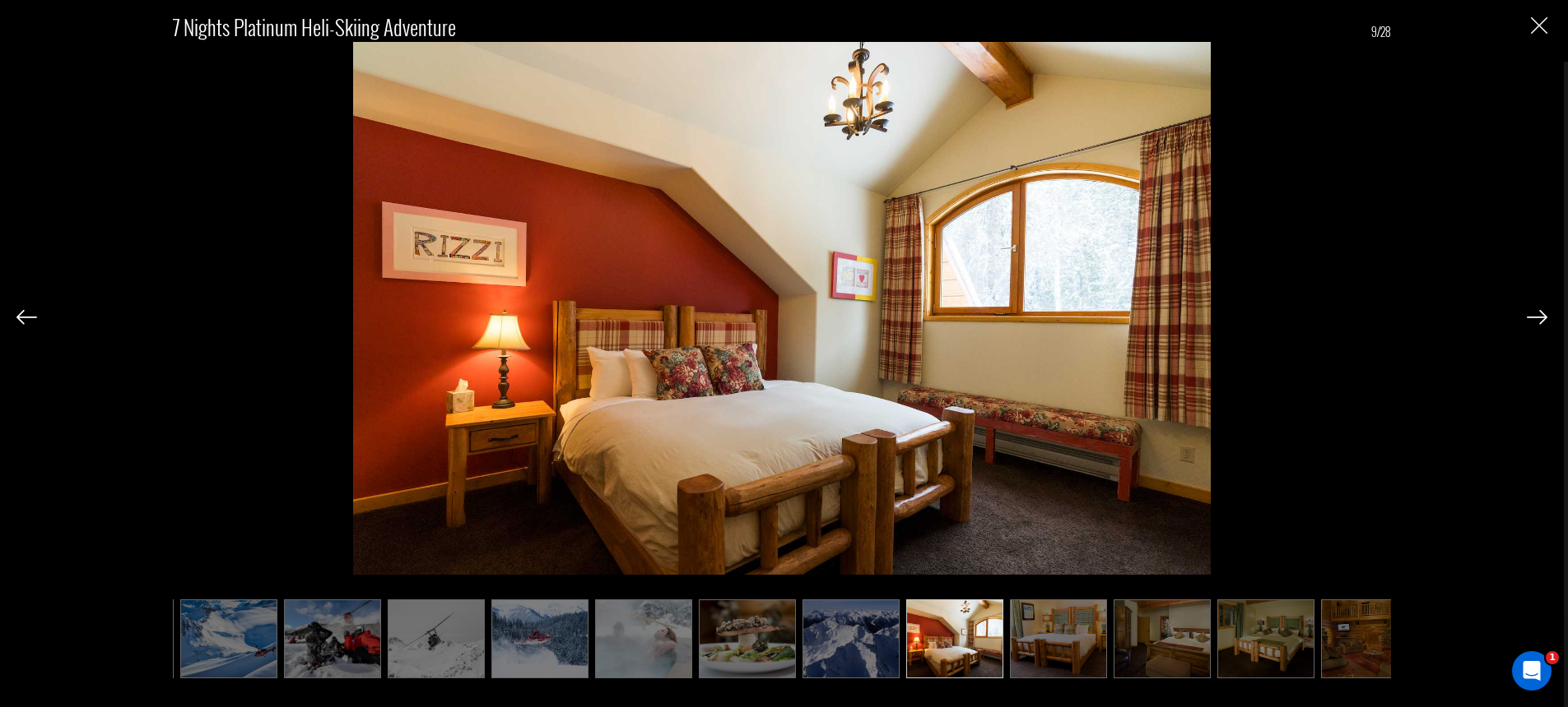
click at [1533, 313] on img at bounding box center [1537, 318] width 21 height 15
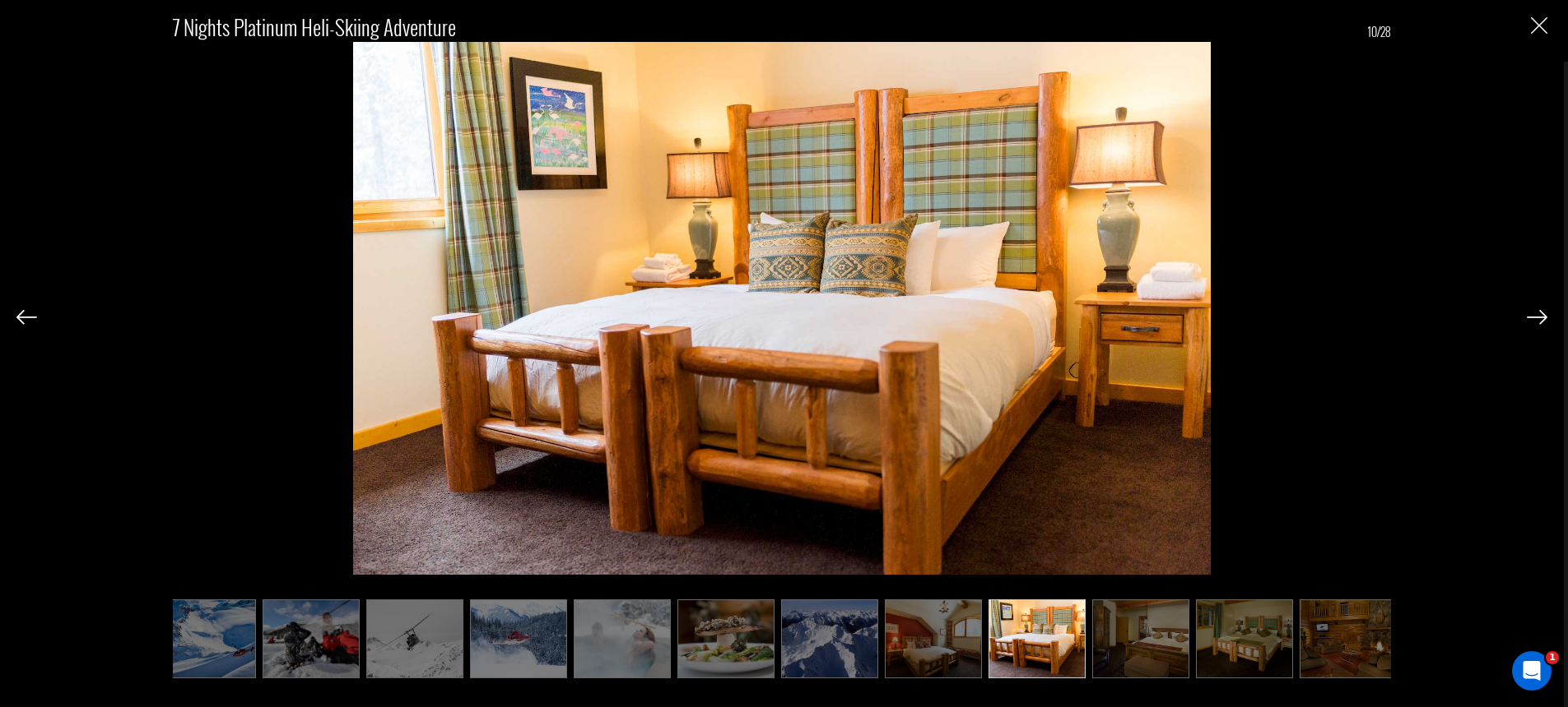
click at [1533, 313] on img at bounding box center [1537, 318] width 21 height 15
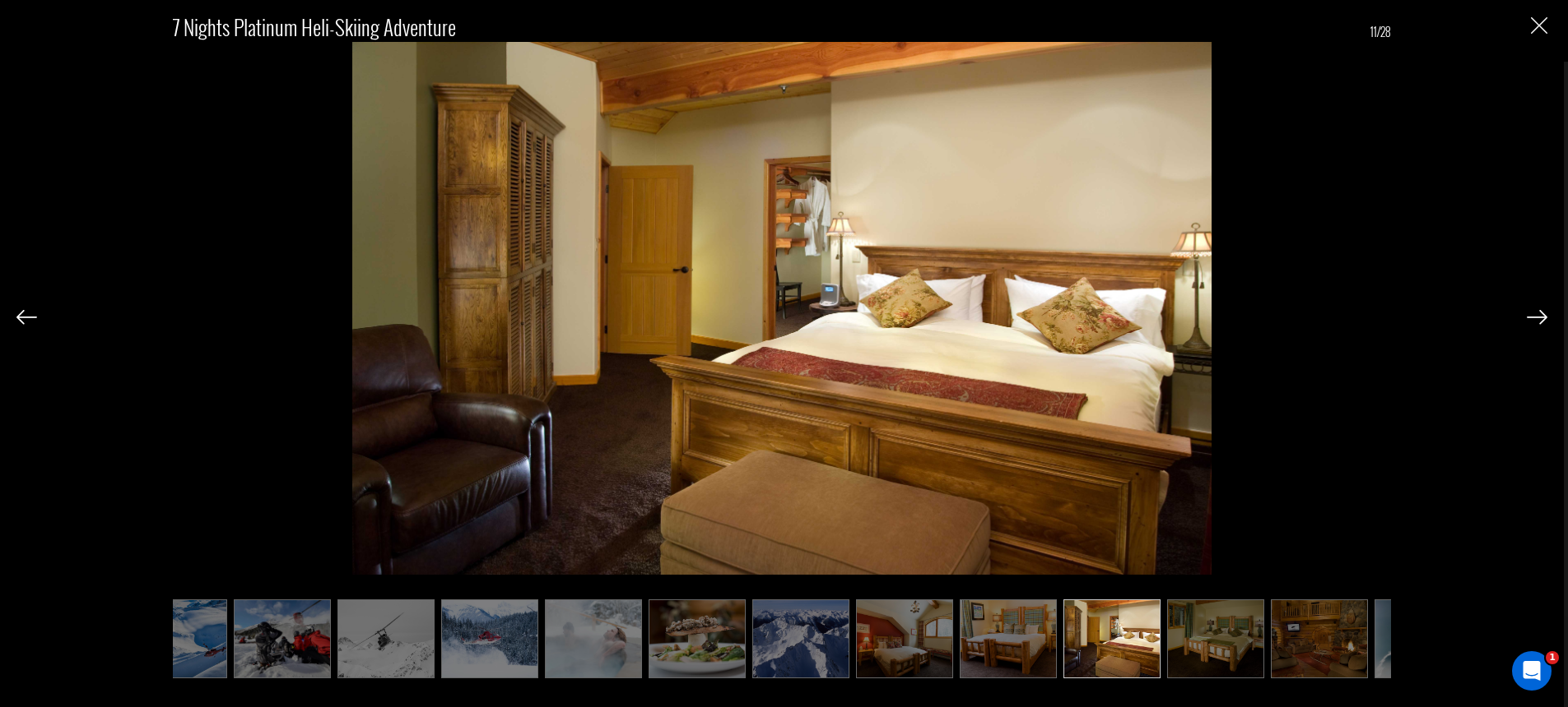
click at [1533, 313] on img at bounding box center [1537, 318] width 21 height 15
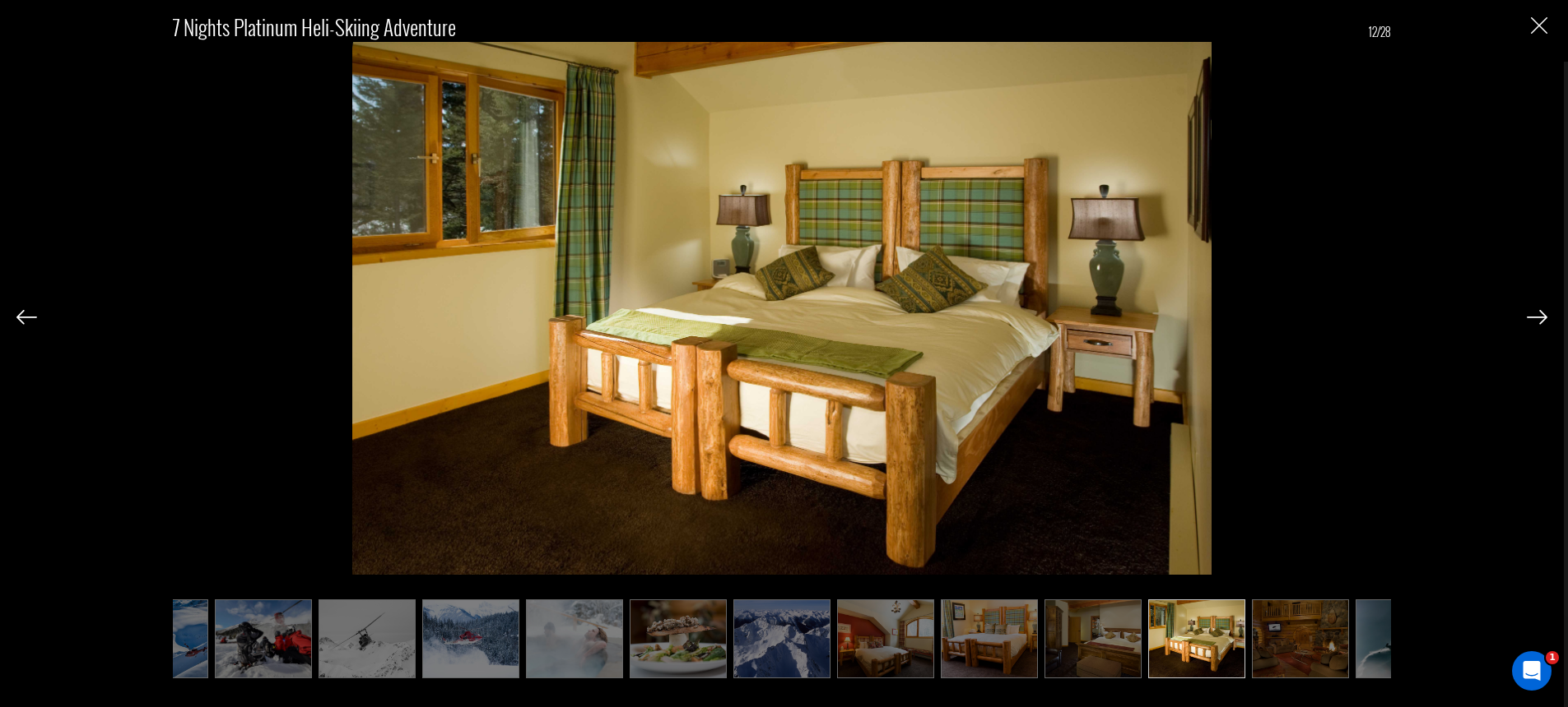
click at [1533, 313] on img at bounding box center [1537, 318] width 21 height 15
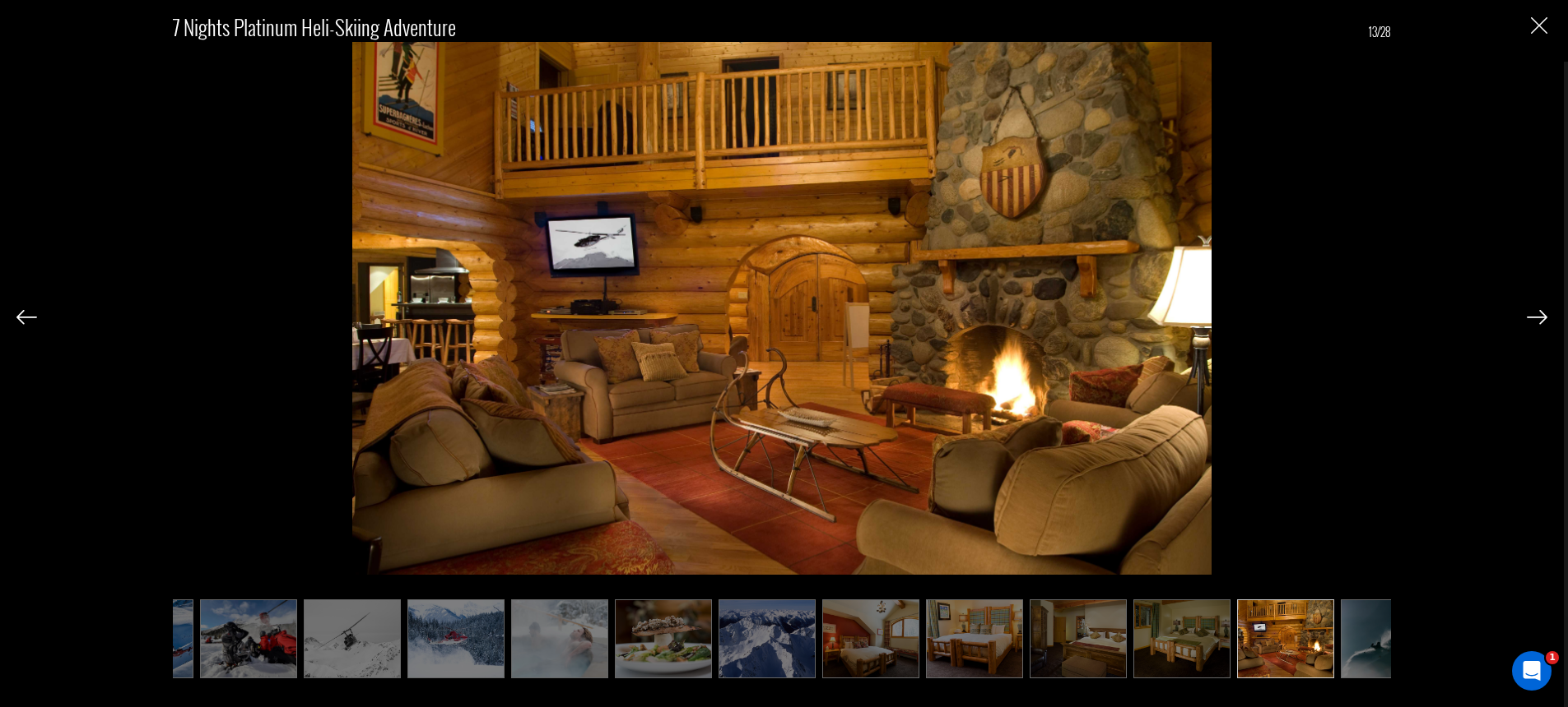
click at [1533, 313] on img at bounding box center [1537, 318] width 21 height 15
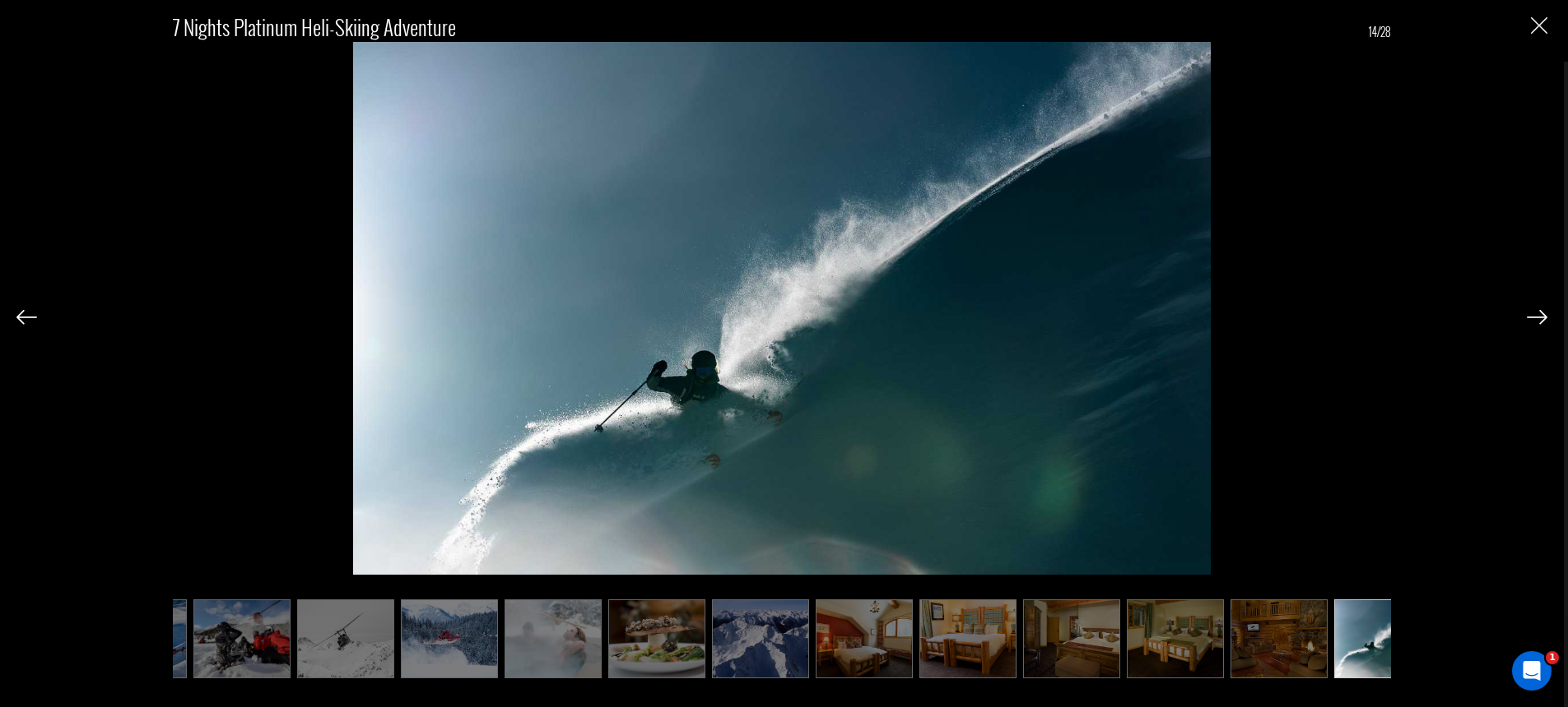
click at [1533, 313] on img at bounding box center [1537, 318] width 21 height 15
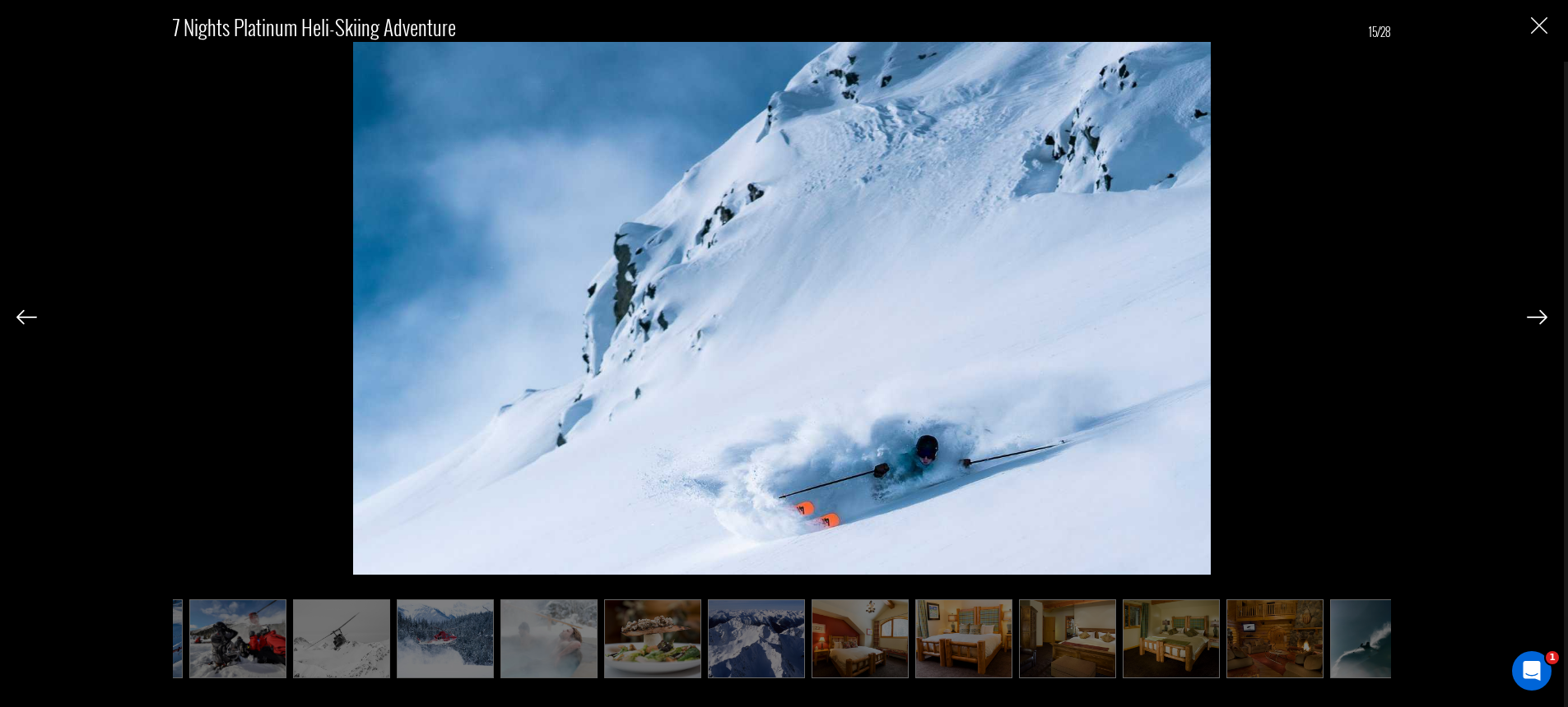
click at [1533, 313] on img at bounding box center [1537, 318] width 21 height 15
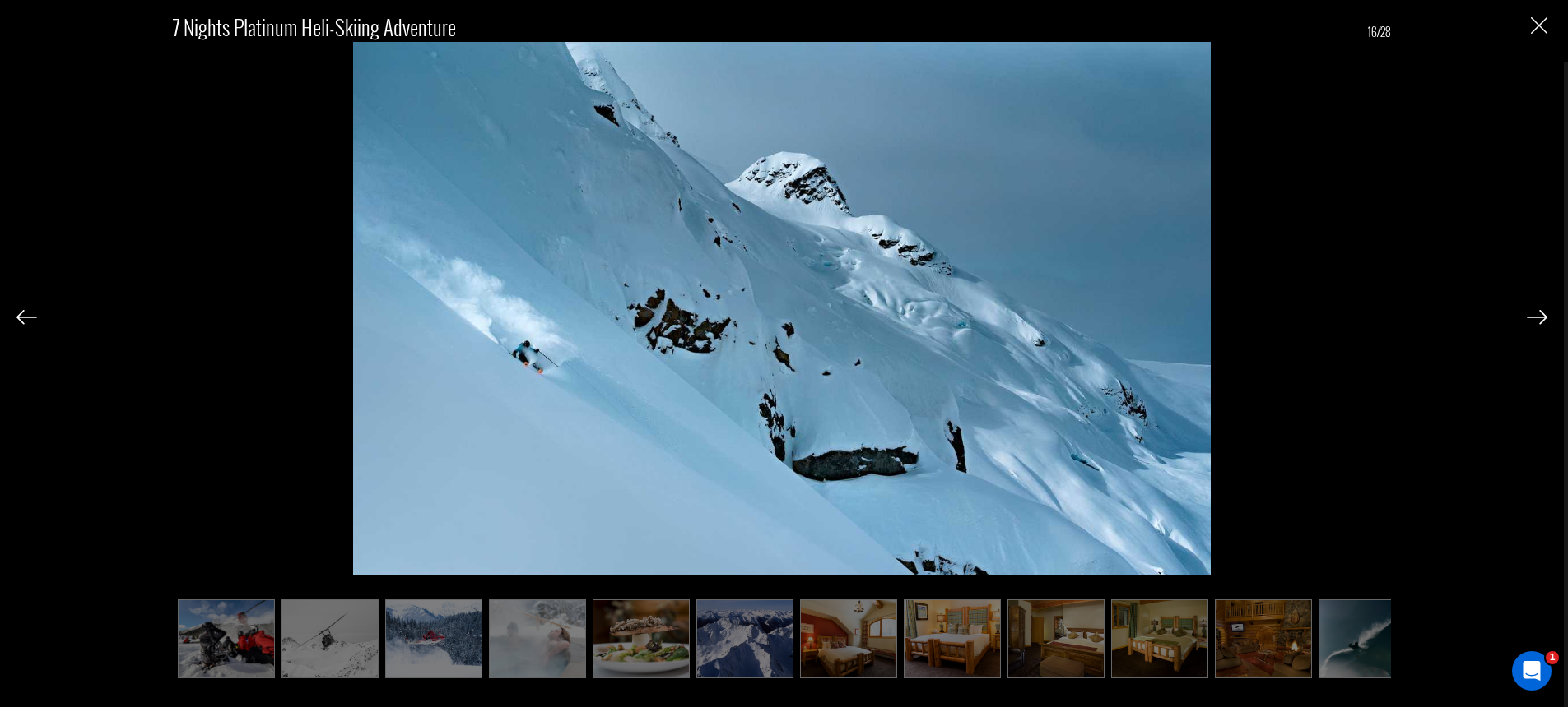
click at [1533, 313] on img at bounding box center [1537, 318] width 21 height 15
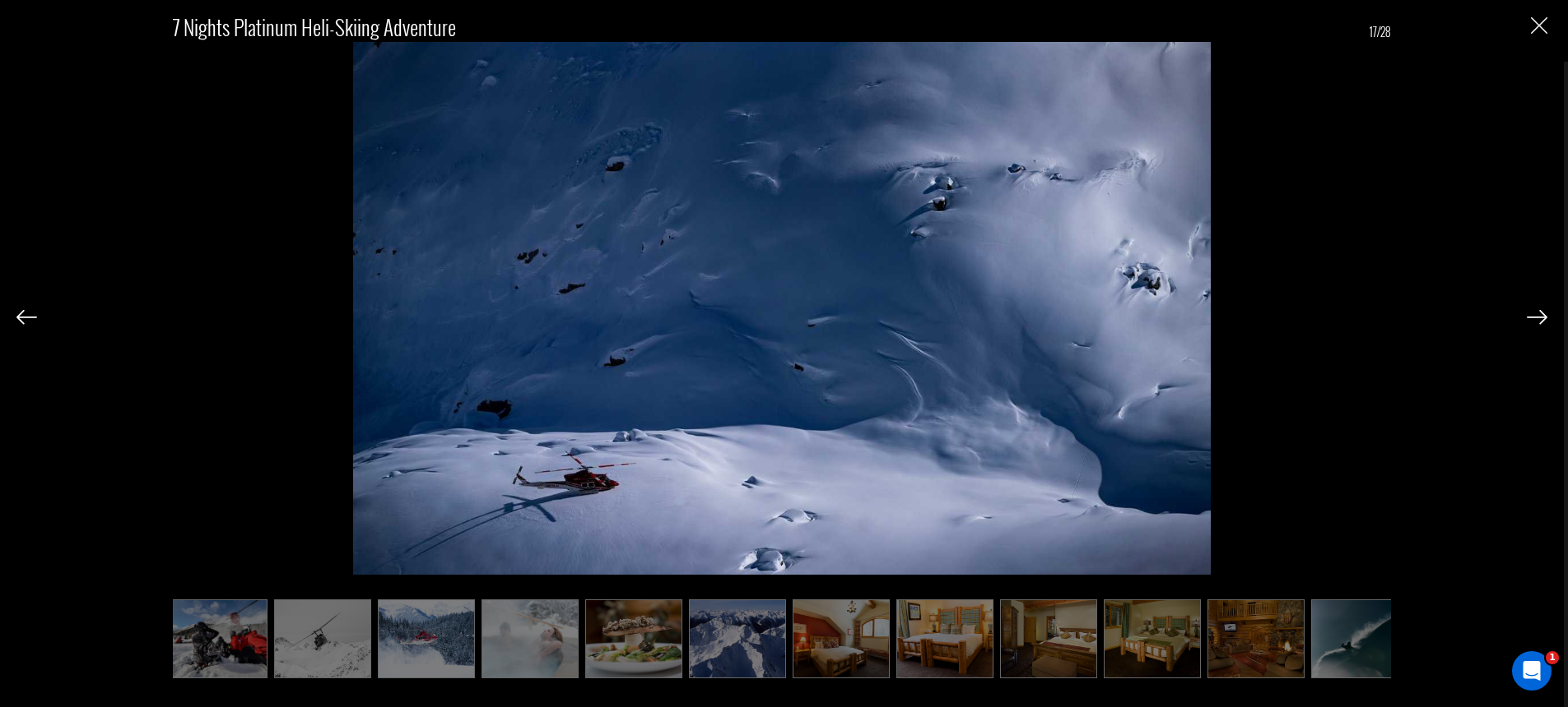
click at [1533, 313] on img at bounding box center [1537, 318] width 21 height 15
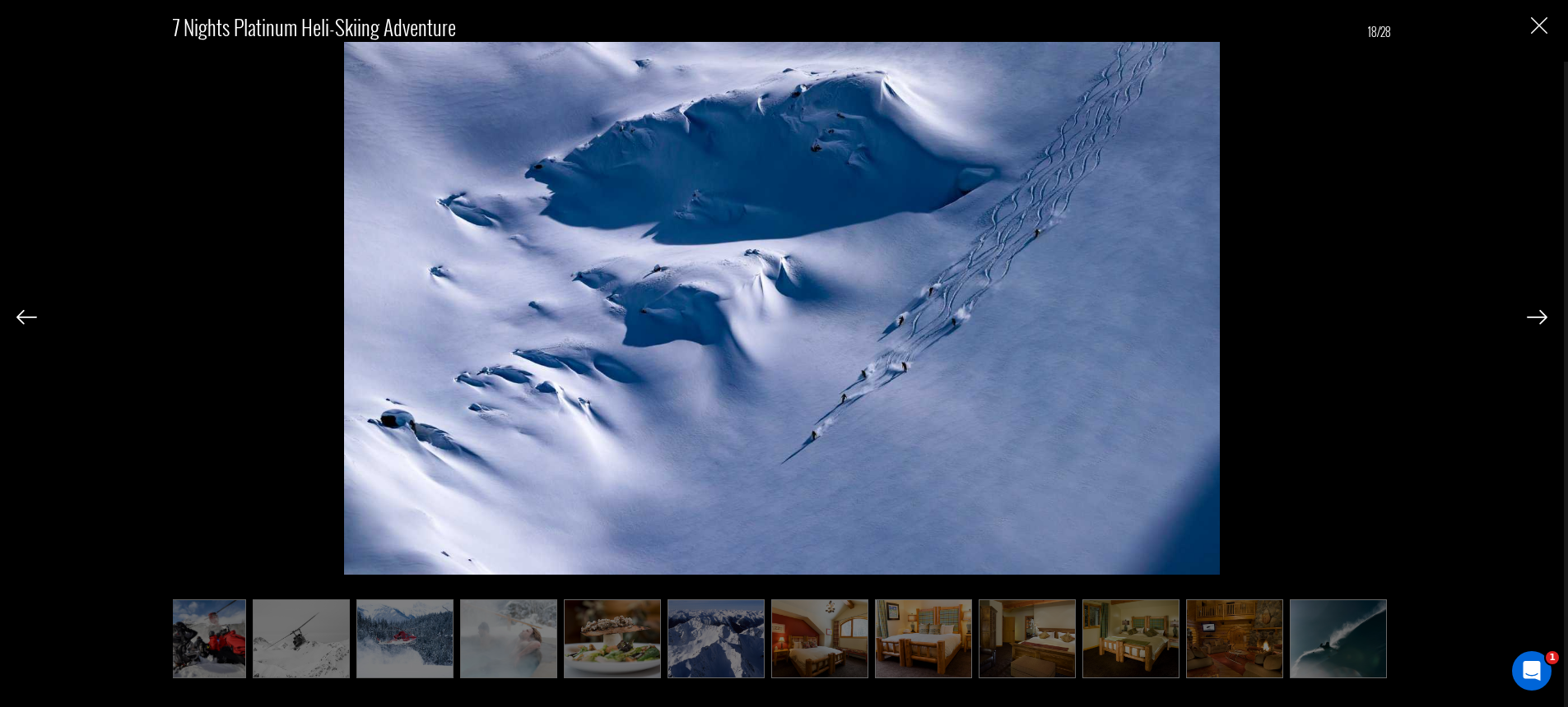
click at [1533, 313] on img at bounding box center [1537, 318] width 21 height 15
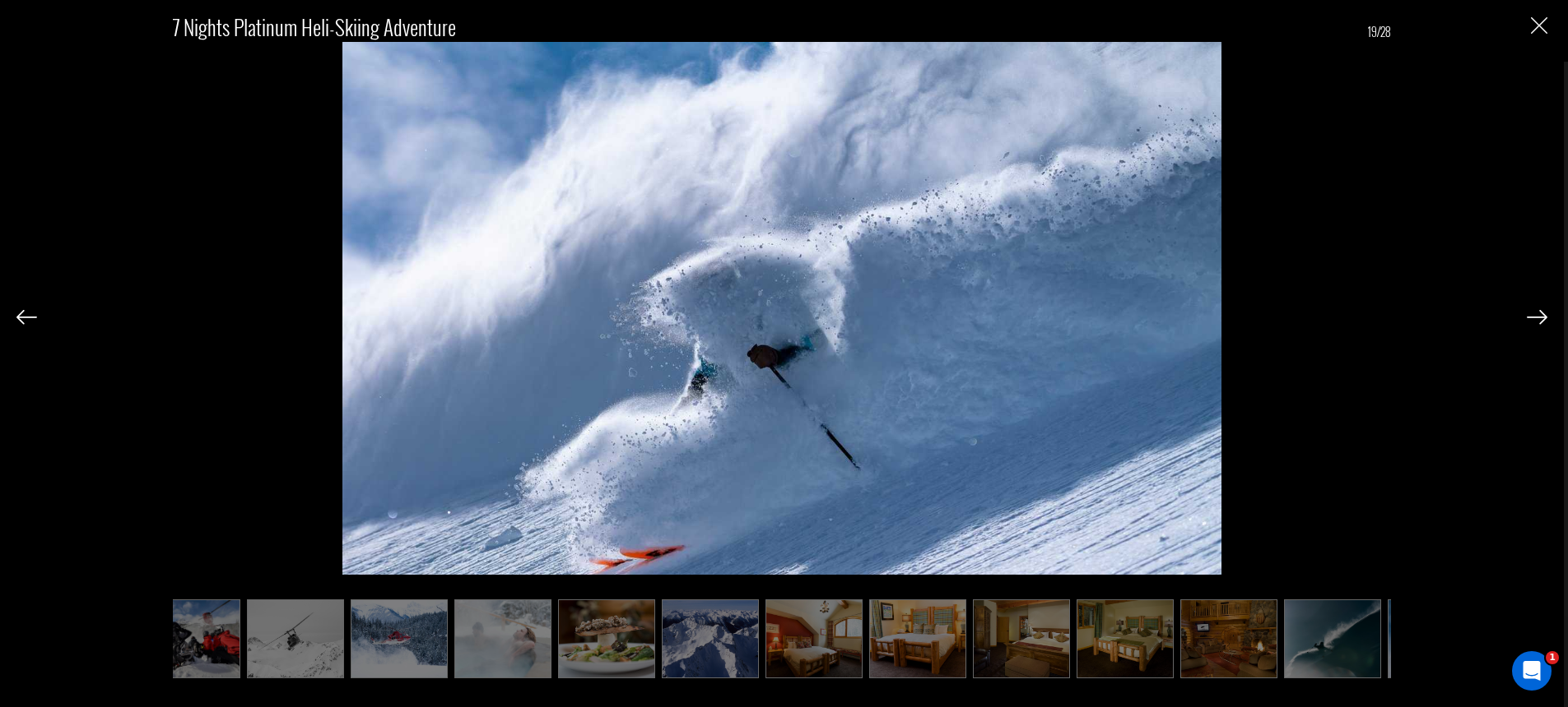
click at [1533, 313] on img at bounding box center [1537, 318] width 21 height 15
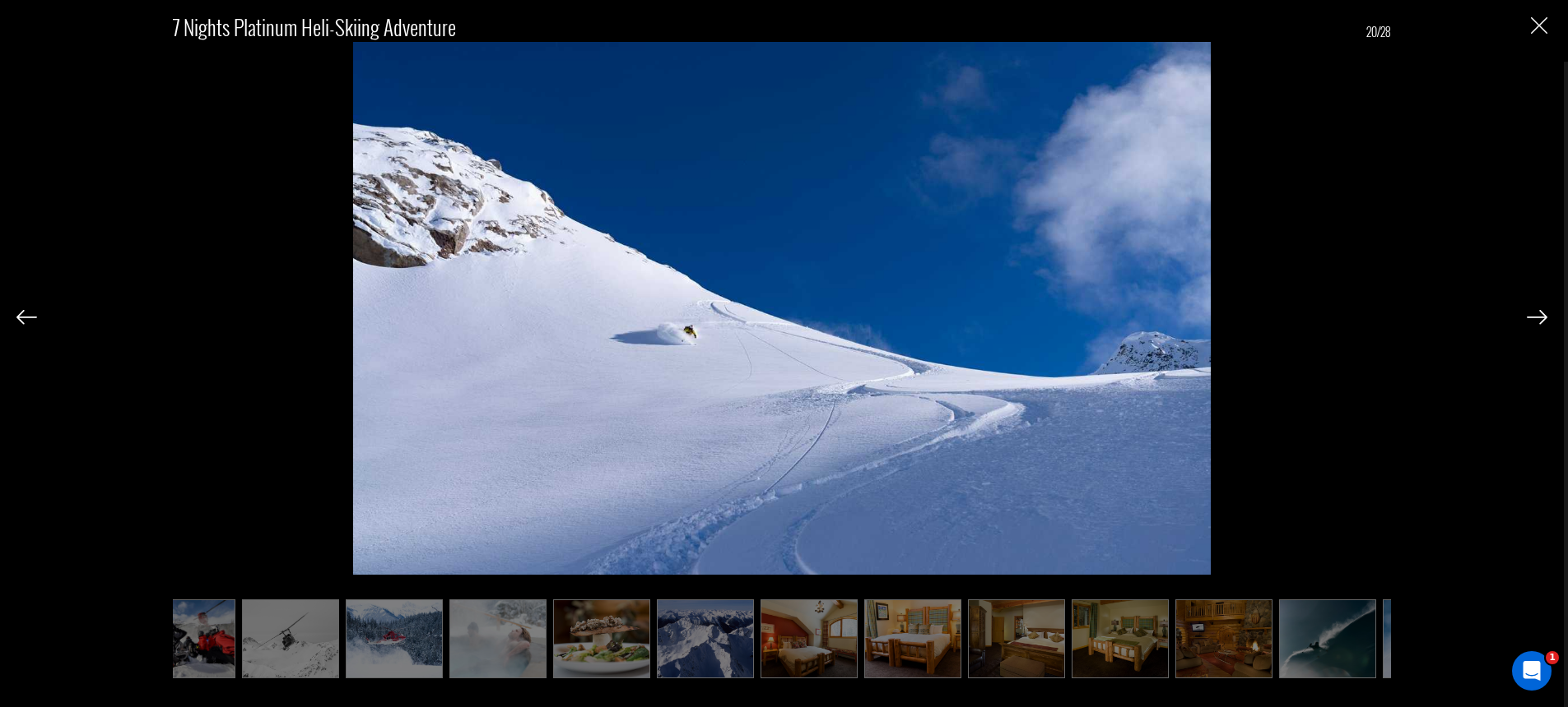
click at [1533, 313] on img at bounding box center [1537, 318] width 21 height 15
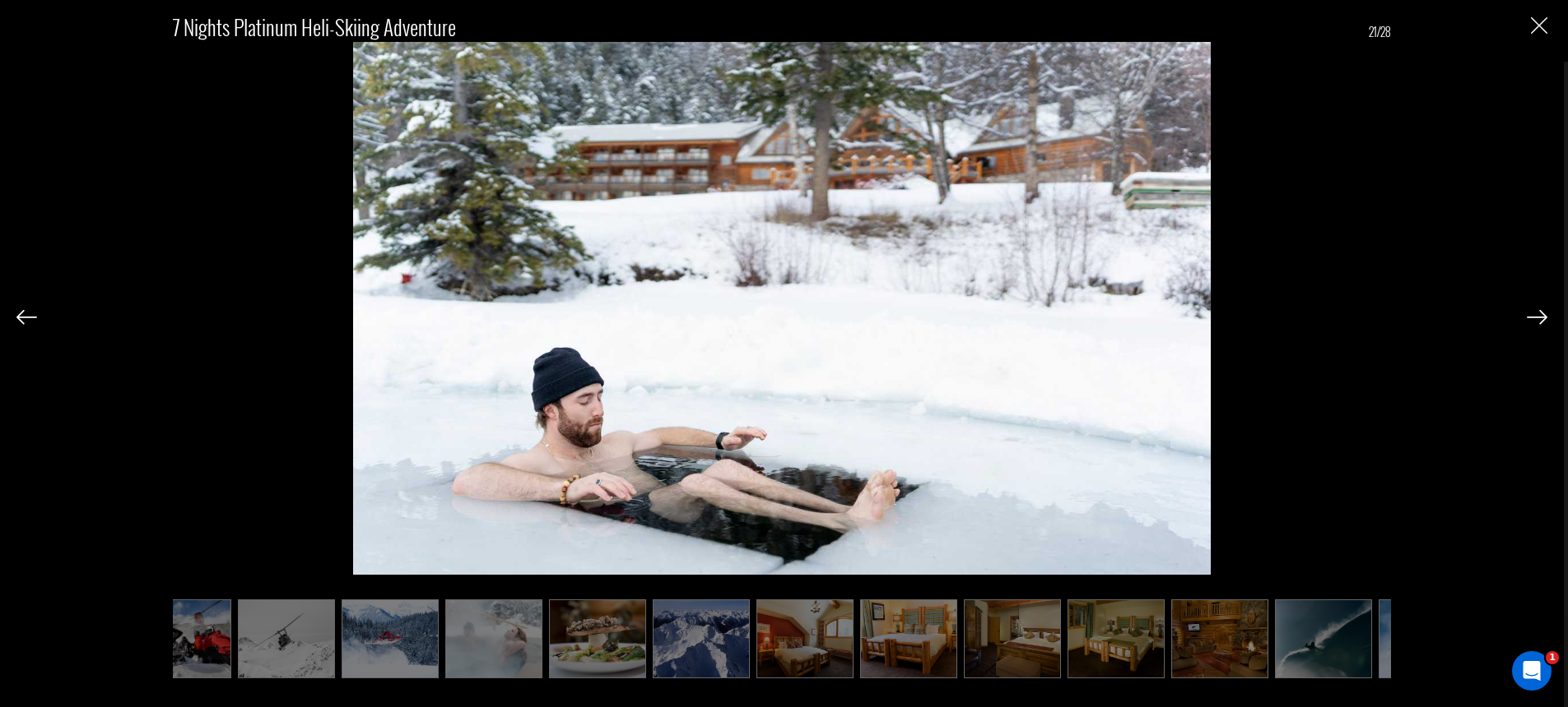
click at [1533, 313] on img at bounding box center [1537, 318] width 21 height 15
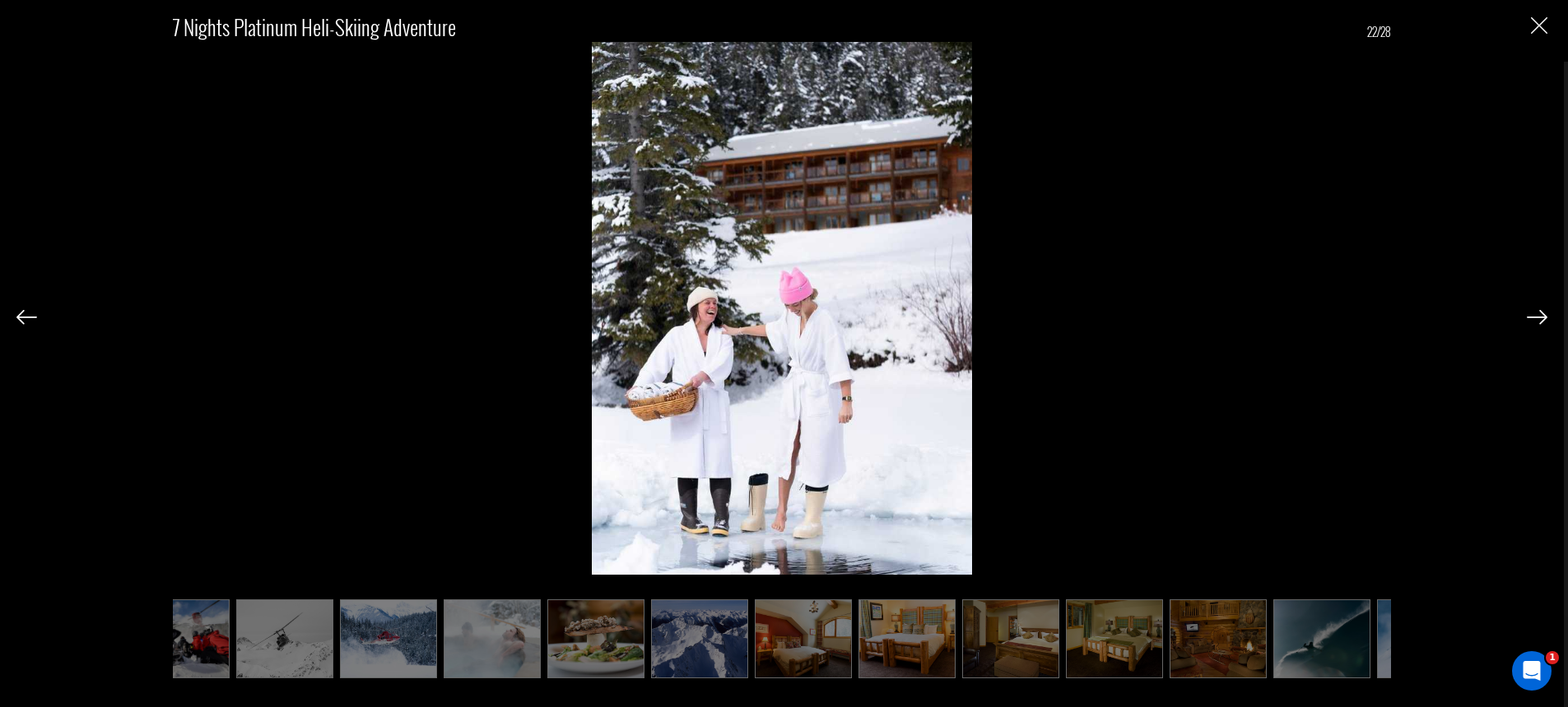
click at [1533, 313] on img at bounding box center [1537, 318] width 21 height 15
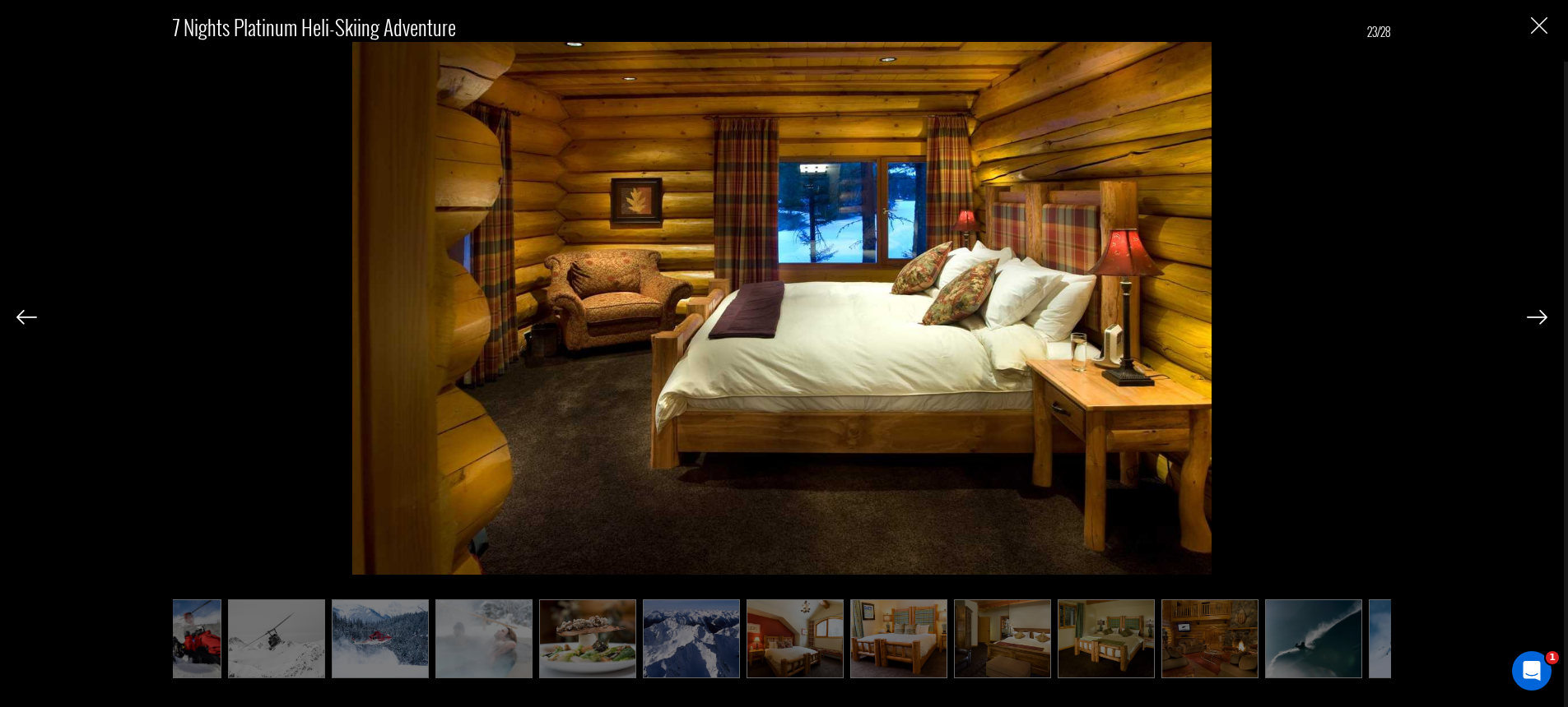
click at [1533, 313] on img at bounding box center [1537, 318] width 21 height 15
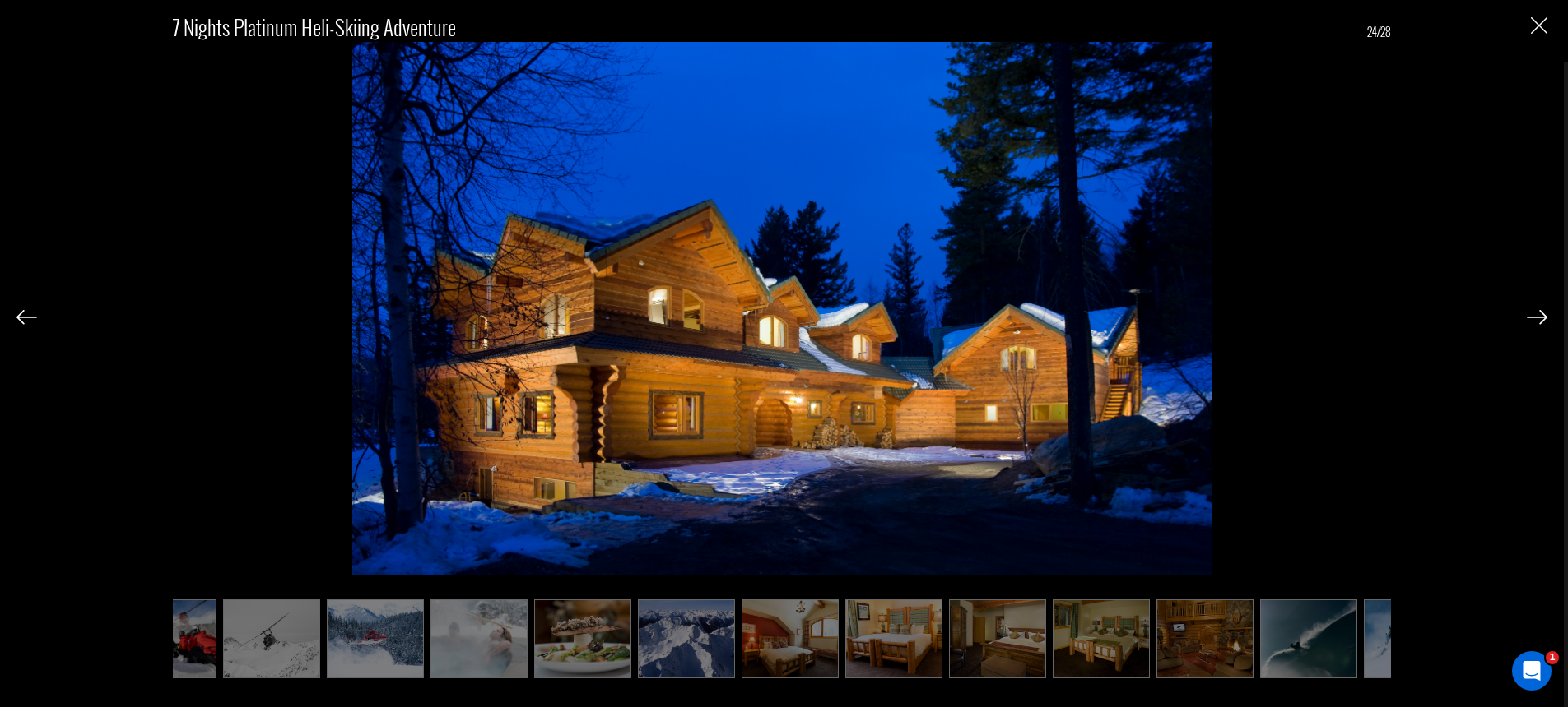
click at [1533, 313] on img at bounding box center [1537, 318] width 21 height 15
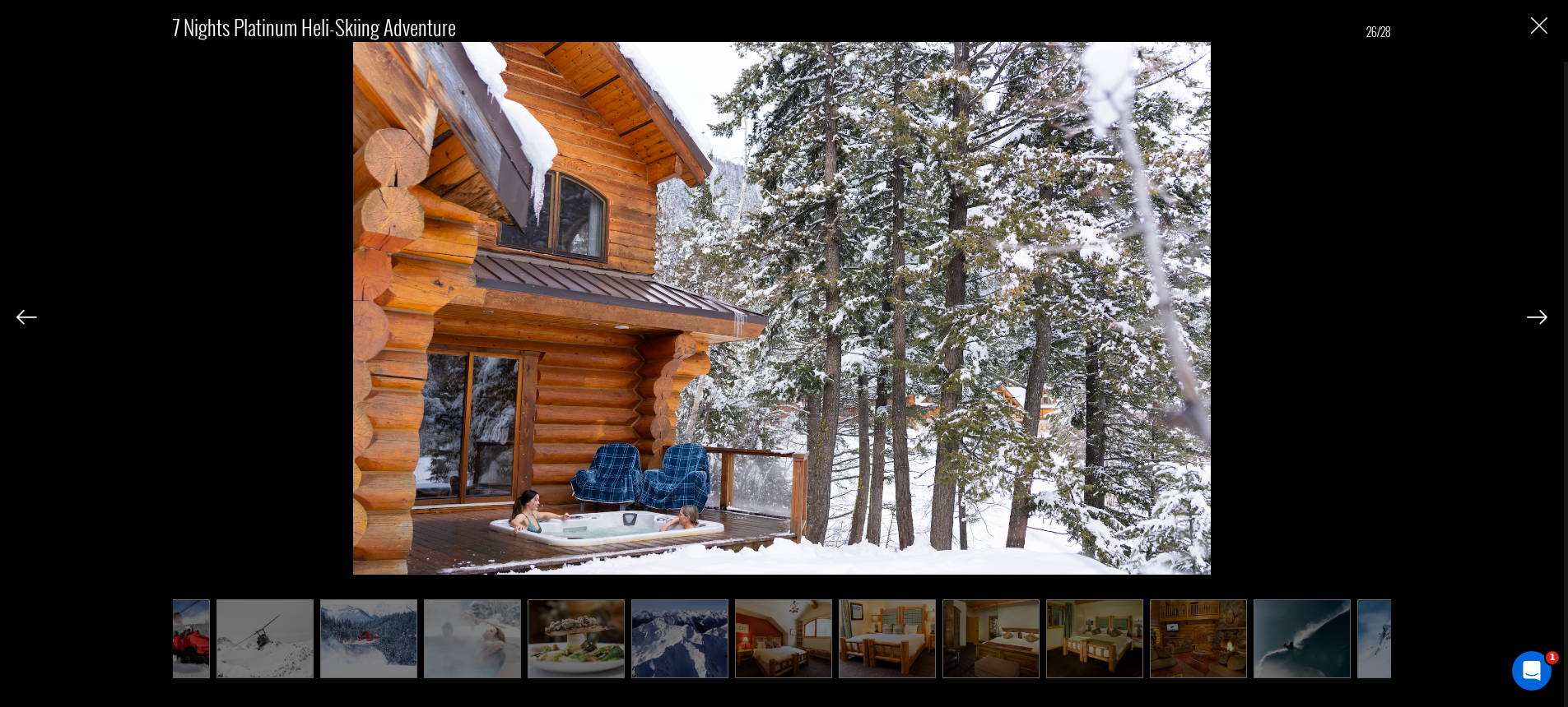
click at [1533, 313] on img at bounding box center [1537, 318] width 21 height 15
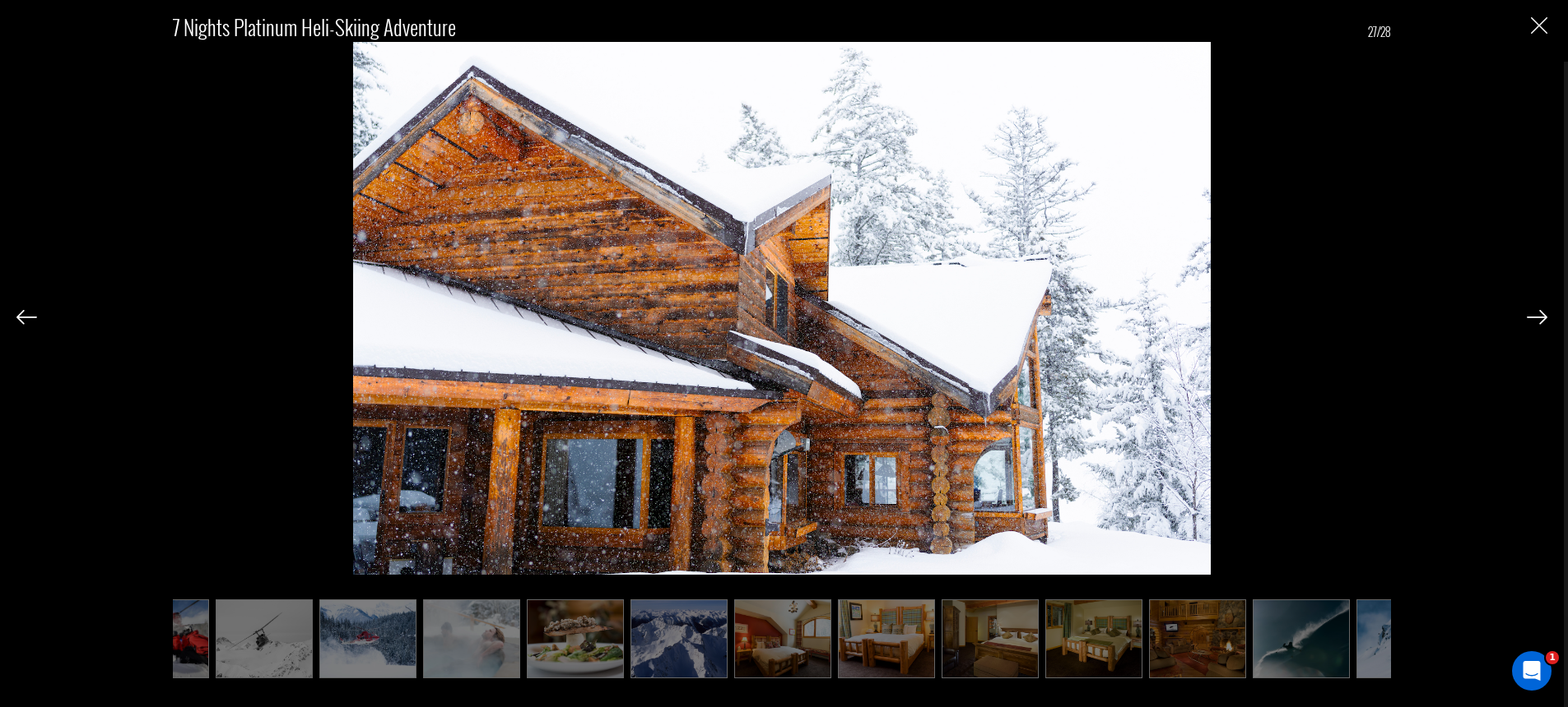
click at [1533, 313] on img at bounding box center [1537, 318] width 21 height 15
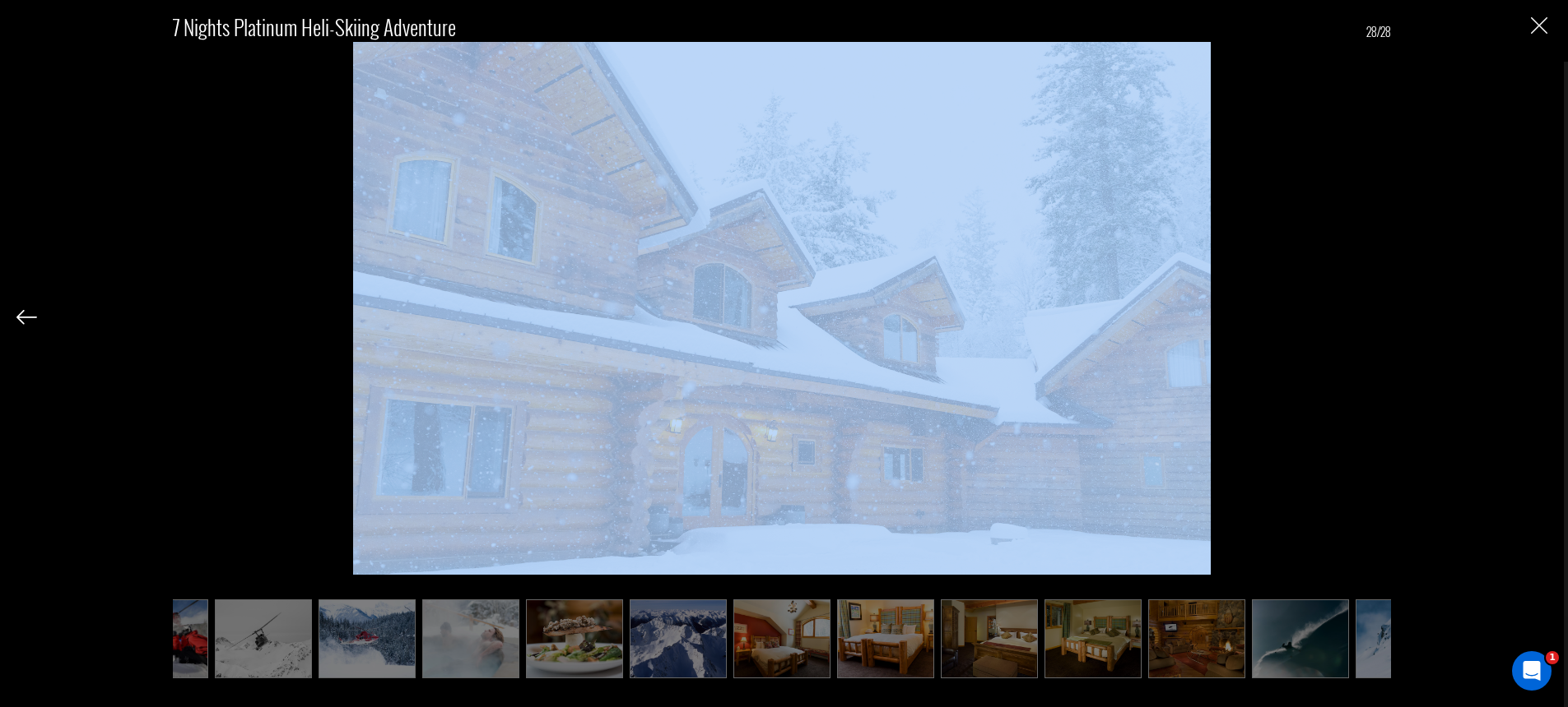
click at [1533, 313] on div "7 Nights Platinum Heli-Skiing Adventure 28/28" at bounding box center [781, 336] width 1531 height 672
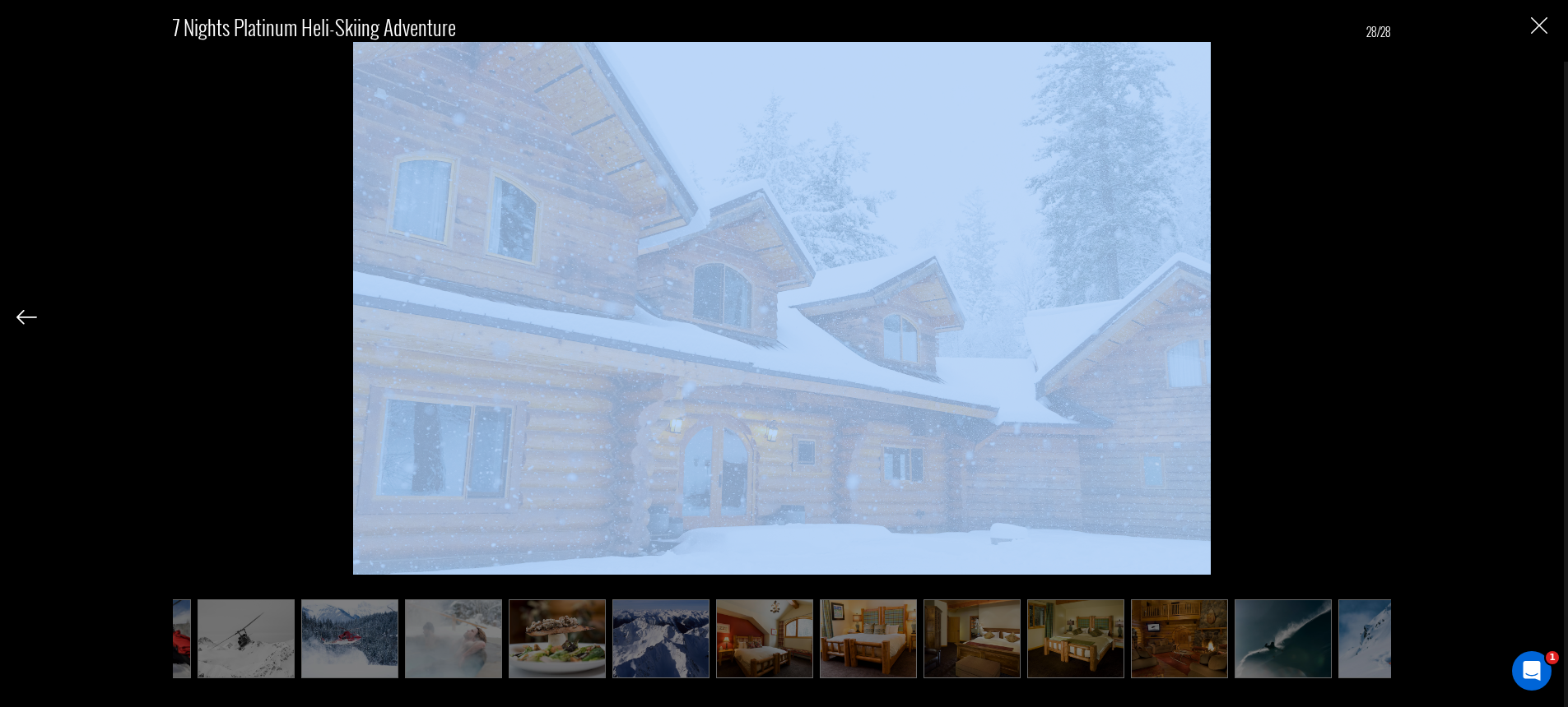
click at [1535, 23] on img "Close" at bounding box center [1539, 25] width 16 height 16
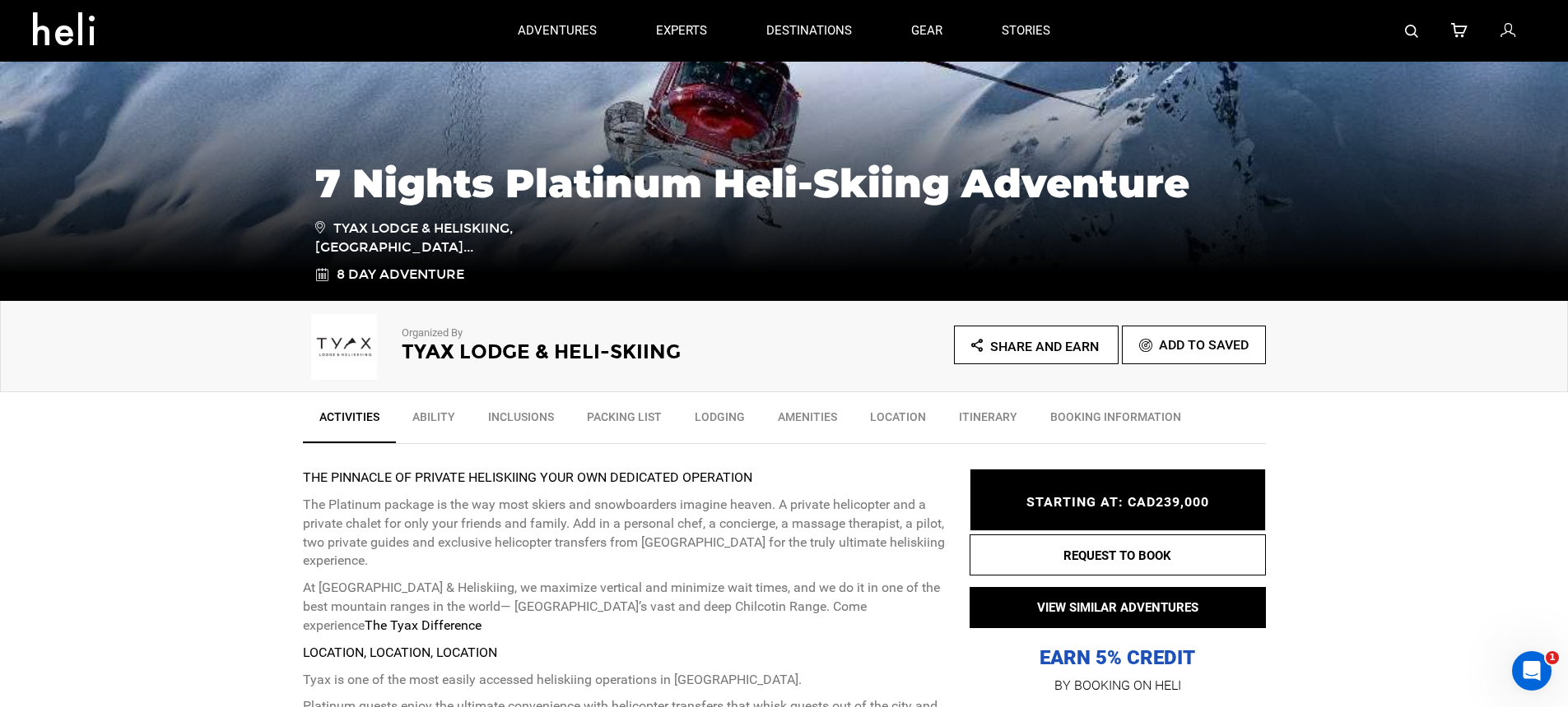
scroll to position [0, 0]
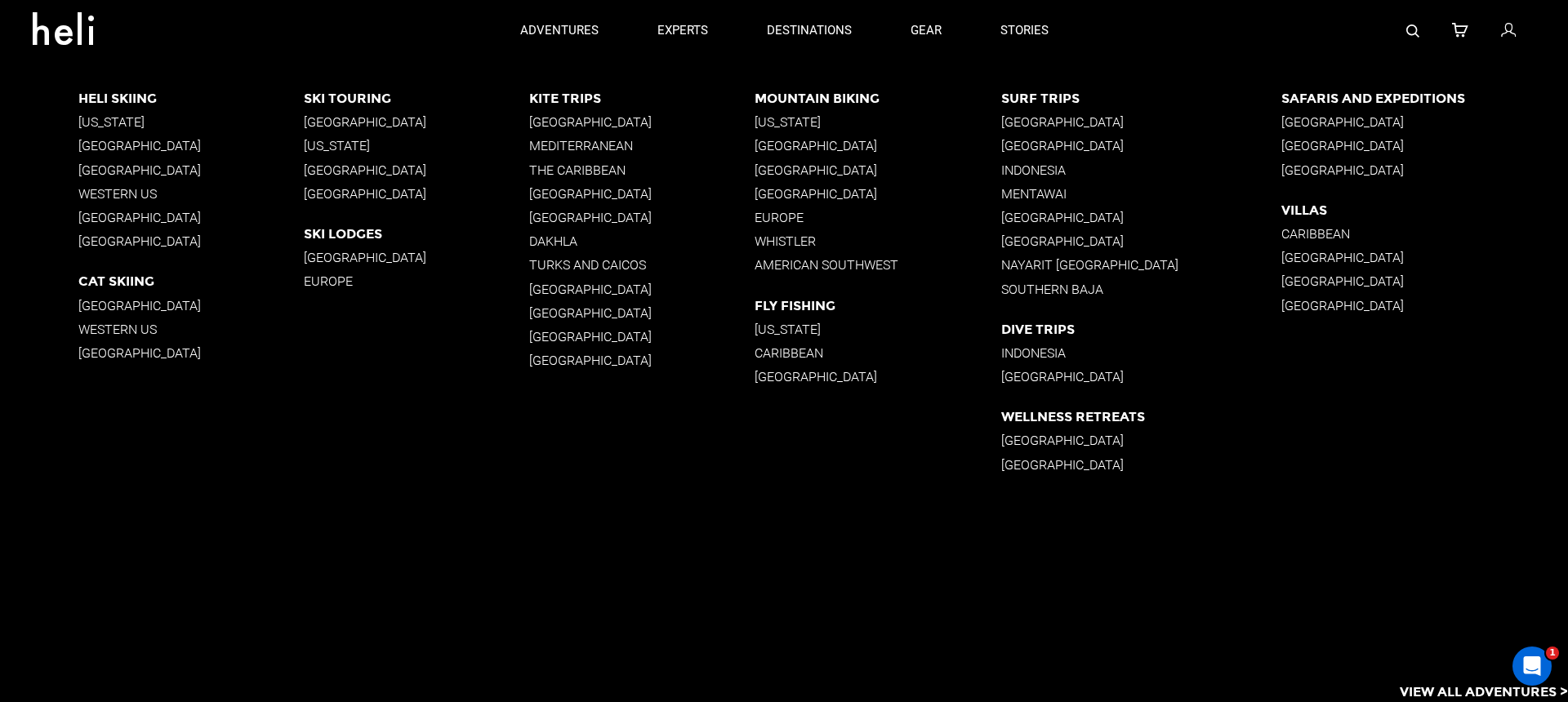
click at [120, 124] on p "[US_STATE]" at bounding box center [191, 122] width 226 height 16
click at [558, 187] on p "[GEOGRAPHIC_DATA]" at bounding box center [642, 194] width 226 height 16
